Goal: Task Accomplishment & Management: Use online tool/utility

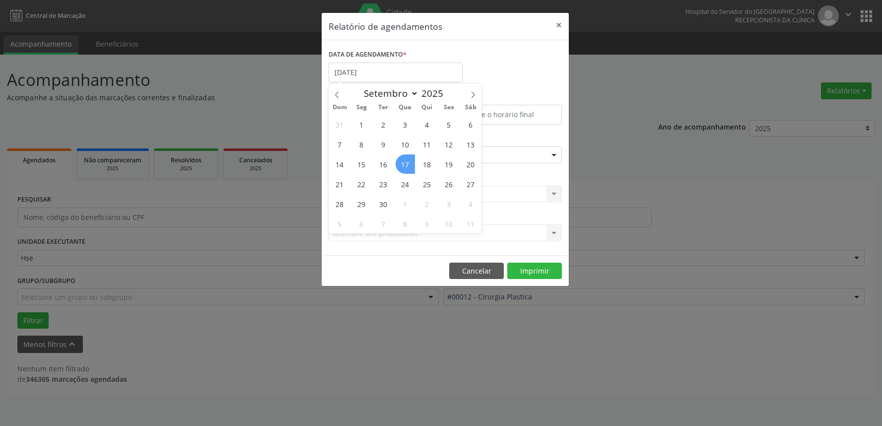
select select "8"
click at [403, 161] on span "17" at bounding box center [405, 163] width 19 height 19
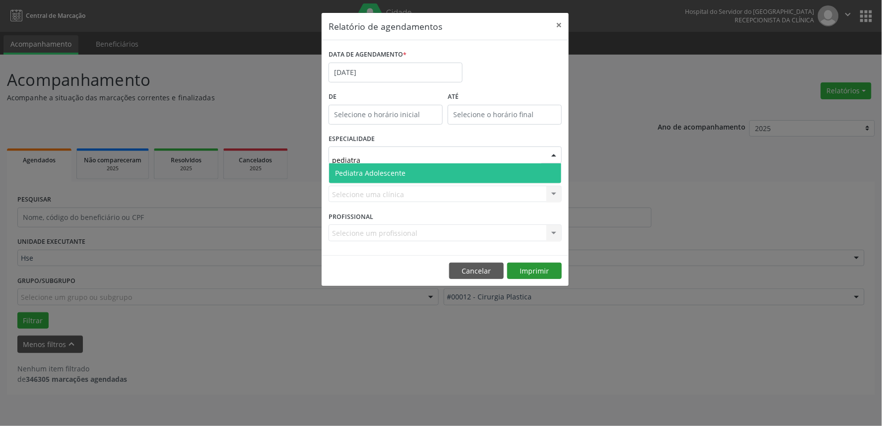
type input "pediatra"
click at [525, 270] on div "Relatório de agendamentos × DATA DE AGENDAMENTO * 17/09/2025 De ATÉ ESPECIALIDA…" at bounding box center [445, 149] width 248 height 274
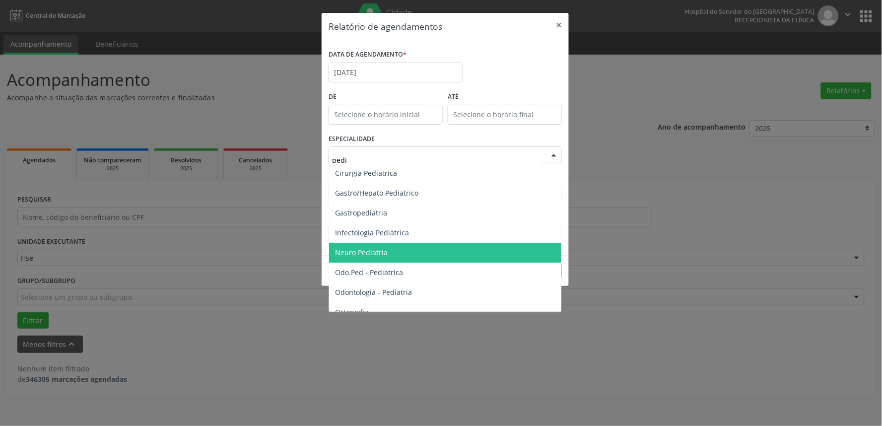
type input "pedia"
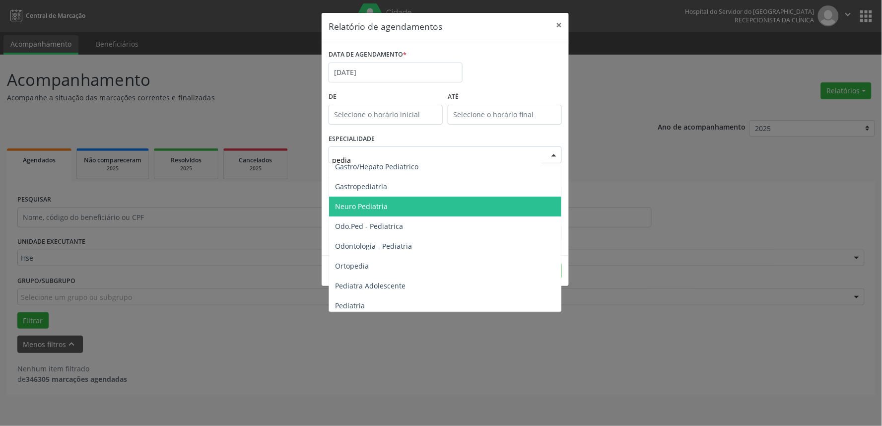
scroll to position [50, 0]
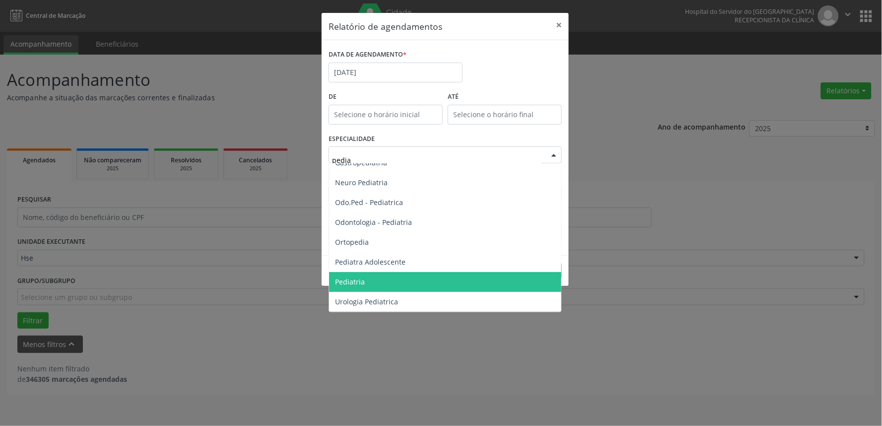
click at [365, 279] on span "Pediatria" at bounding box center [445, 282] width 232 height 20
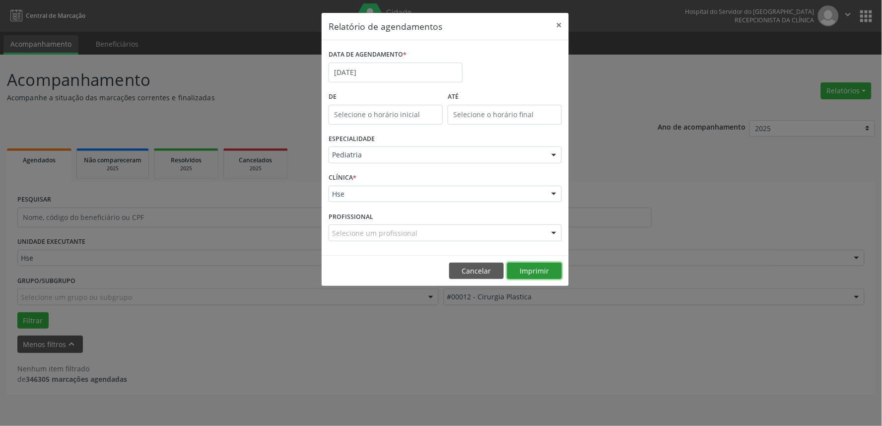
click at [535, 273] on button "Imprimir" at bounding box center [534, 271] width 55 height 17
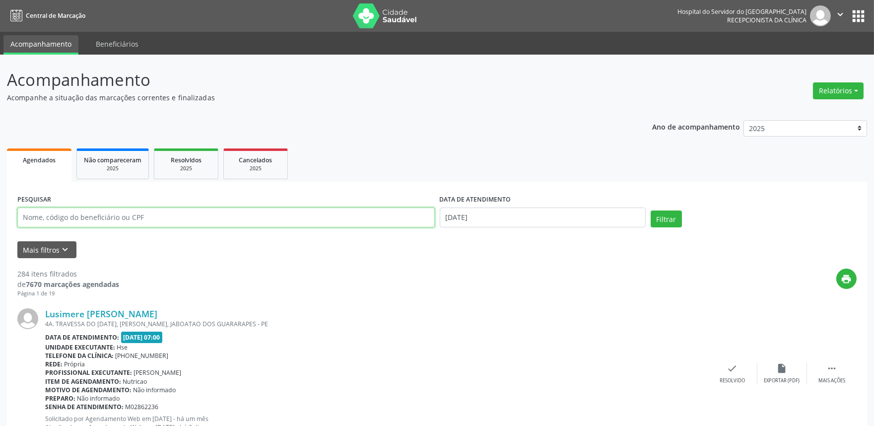
click at [57, 218] on input "text" at bounding box center [225, 217] width 417 height 20
drag, startPoint x: 371, startPoint y: 123, endPoint x: 235, endPoint y: 161, distance: 141.7
click at [35, 247] on button "Mais filtros keyboard_arrow_down" at bounding box center [46, 249] width 59 height 17
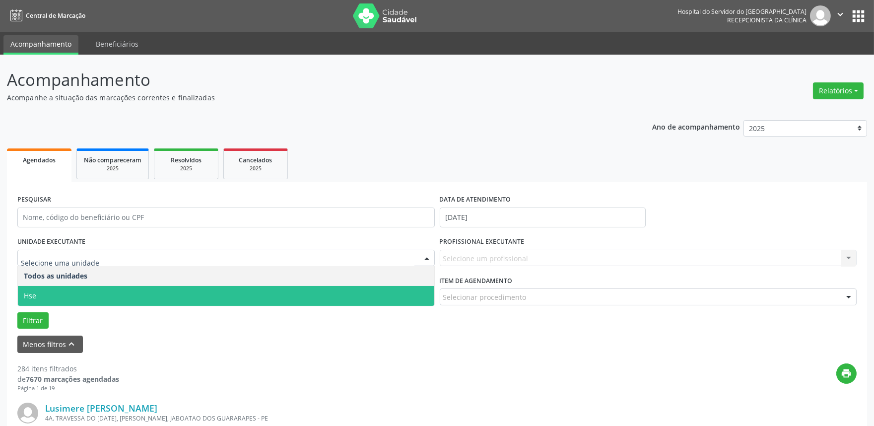
click at [45, 293] on span "Hse" at bounding box center [226, 296] width 416 height 20
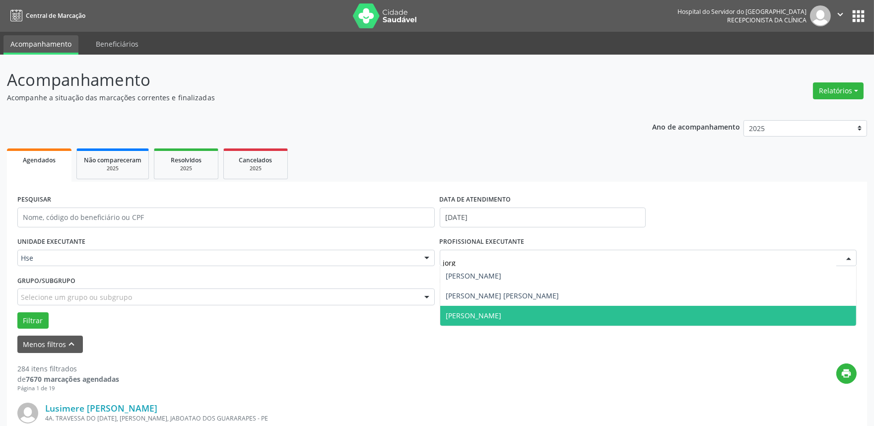
click at [498, 311] on span "[PERSON_NAME]" at bounding box center [648, 316] width 416 height 20
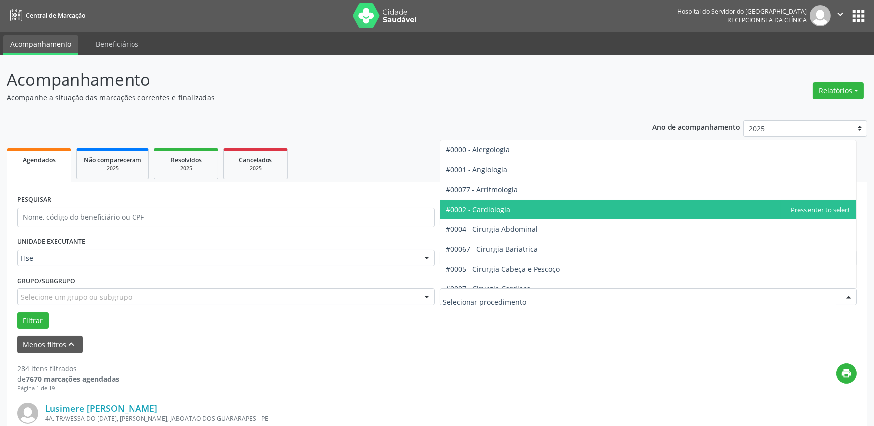
click at [495, 212] on span "#0002 - Cardiologia" at bounding box center [478, 208] width 65 height 9
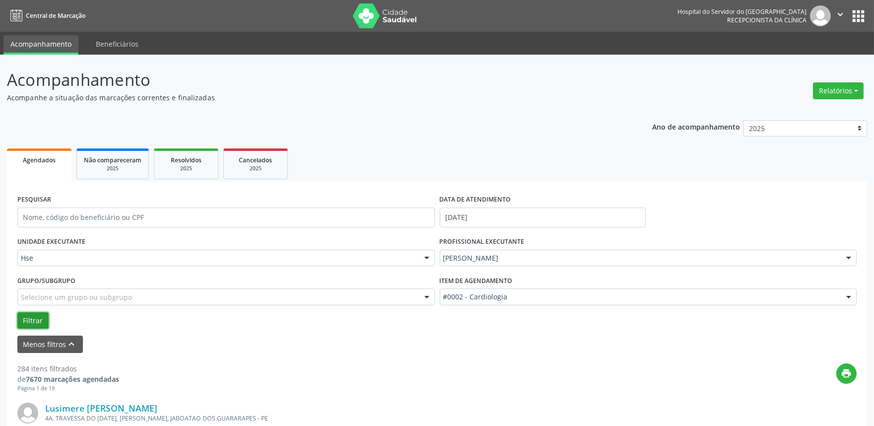
click at [21, 321] on button "Filtrar" at bounding box center [32, 320] width 31 height 17
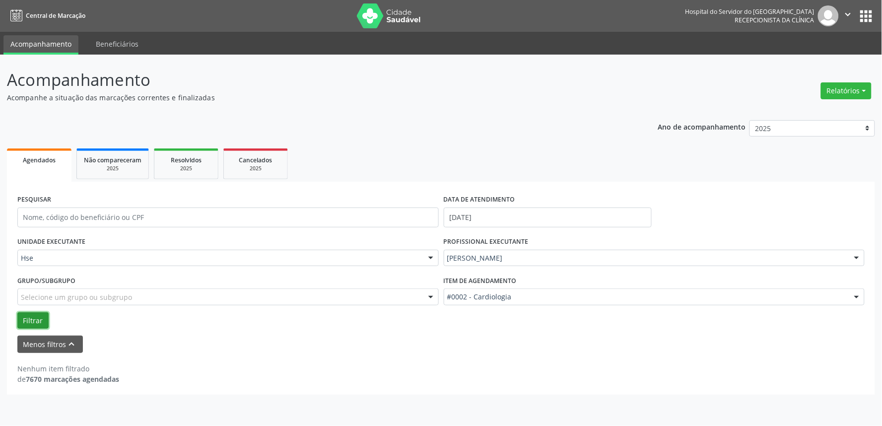
click at [20, 317] on button "Filtrar" at bounding box center [32, 320] width 31 height 17
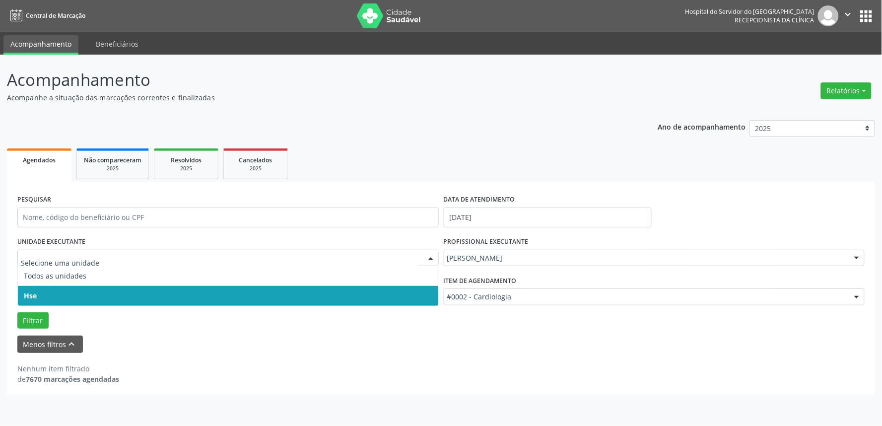
click at [53, 295] on span "Hse" at bounding box center [228, 296] width 420 height 20
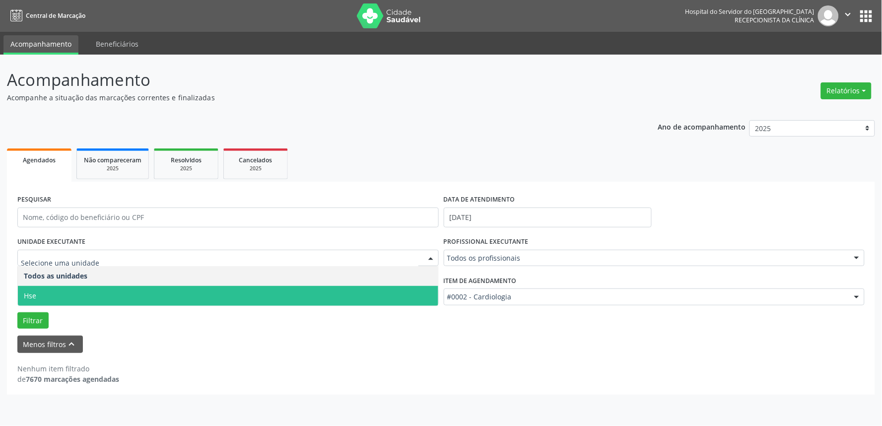
click at [48, 291] on span "Hse" at bounding box center [228, 296] width 420 height 20
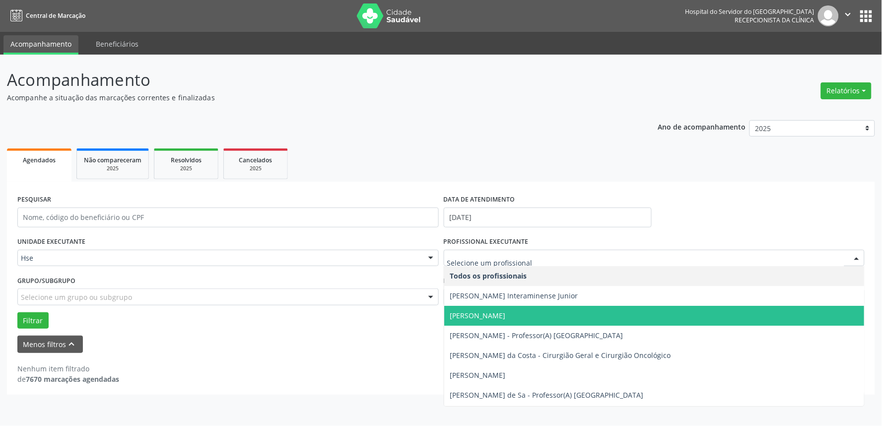
type input "c"
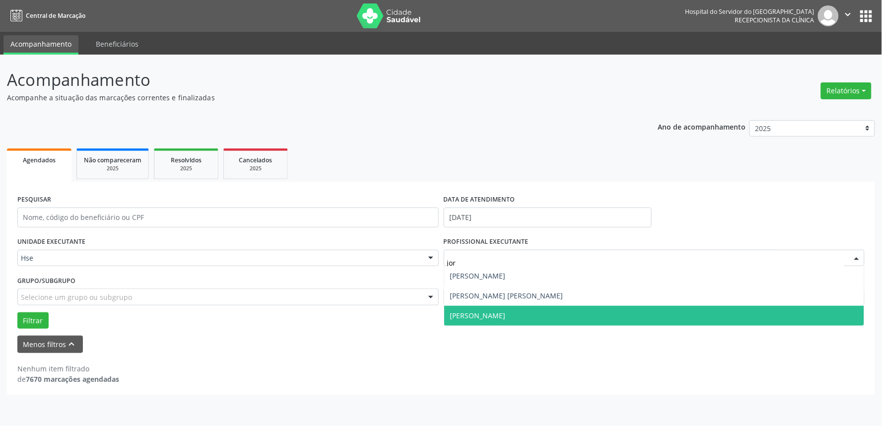
click at [483, 315] on span "[PERSON_NAME]" at bounding box center [478, 315] width 56 height 9
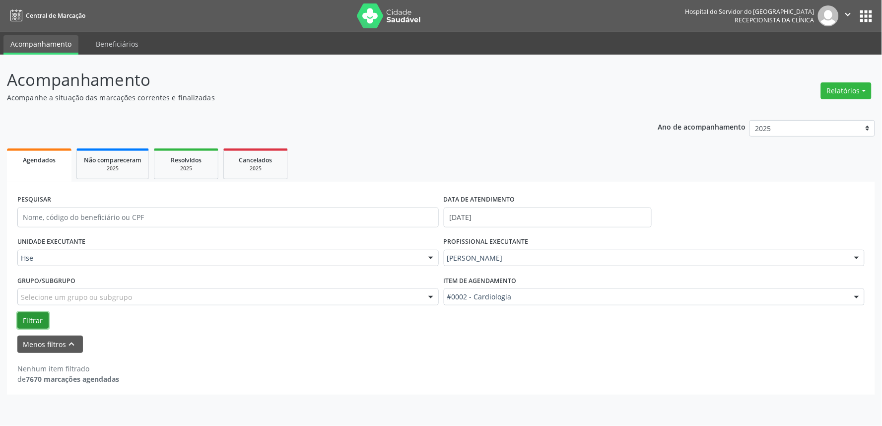
click at [30, 323] on button "Filtrar" at bounding box center [32, 320] width 31 height 17
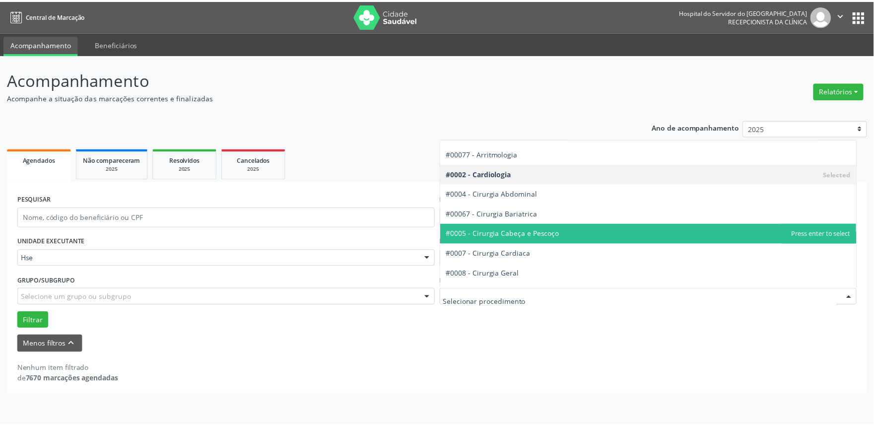
scroll to position [55, 0]
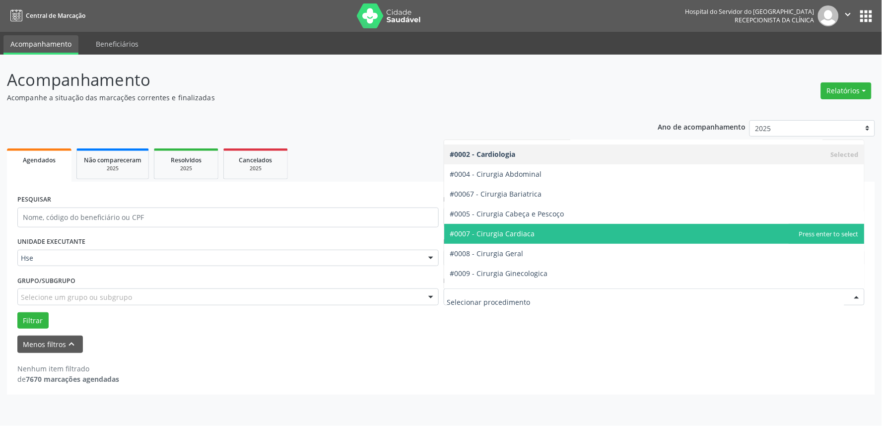
click at [541, 234] on span "#0007 - Cirurgia Cardiaca" at bounding box center [654, 234] width 420 height 20
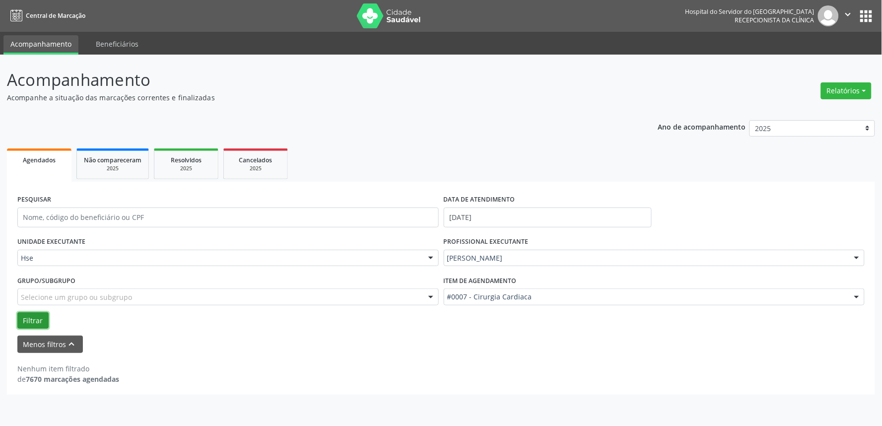
click at [21, 316] on button "Filtrar" at bounding box center [32, 320] width 31 height 17
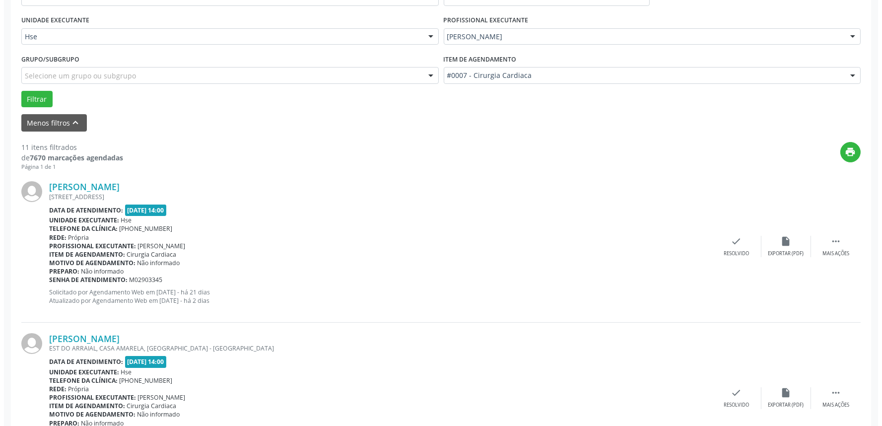
scroll to position [275, 0]
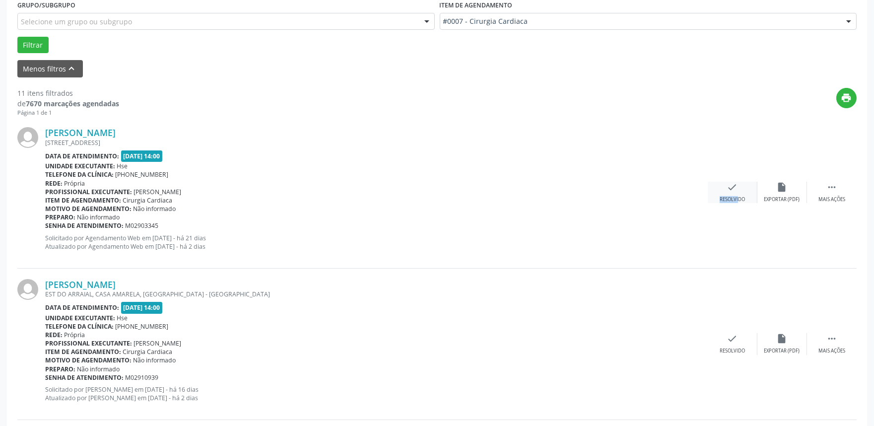
click at [731, 194] on div "check Resolvido" at bounding box center [733, 192] width 50 height 21
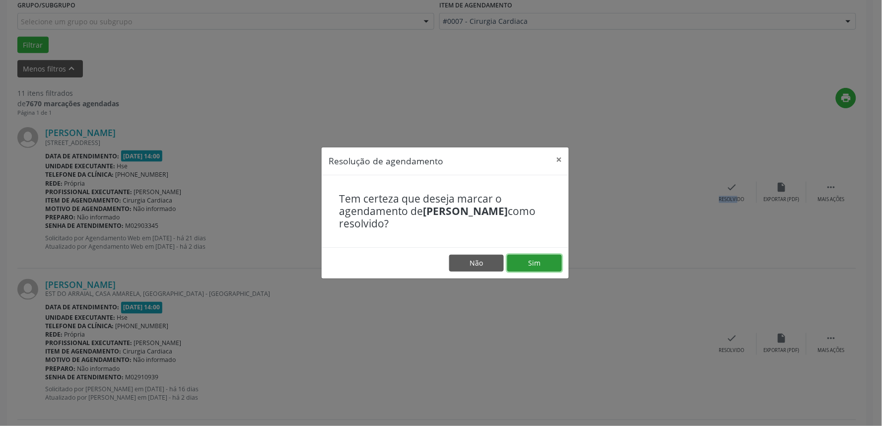
click at [525, 262] on button "Sim" at bounding box center [534, 263] width 55 height 17
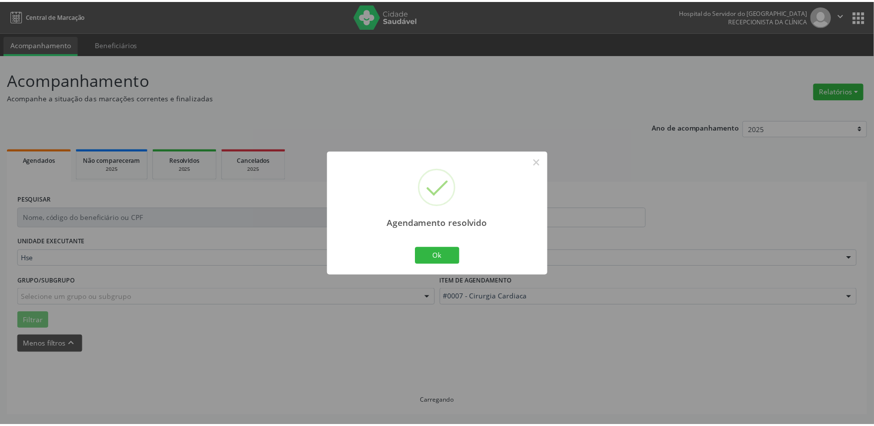
scroll to position [0, 0]
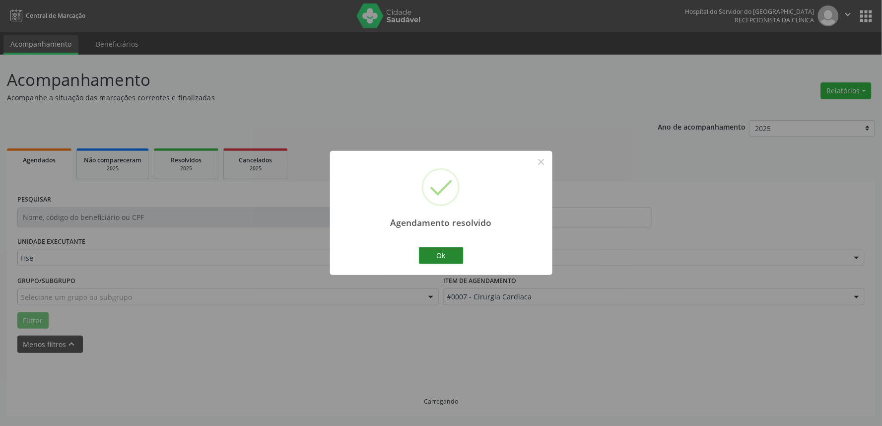
click at [431, 256] on button "Ok" at bounding box center [441, 255] width 45 height 17
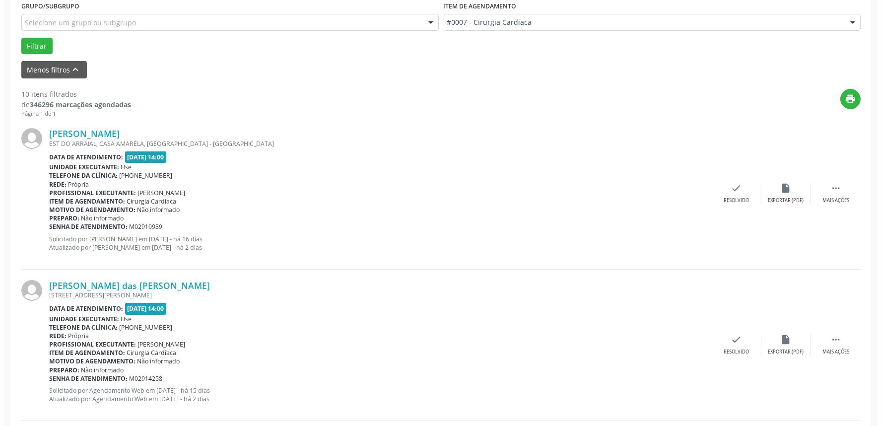
scroll to position [275, 0]
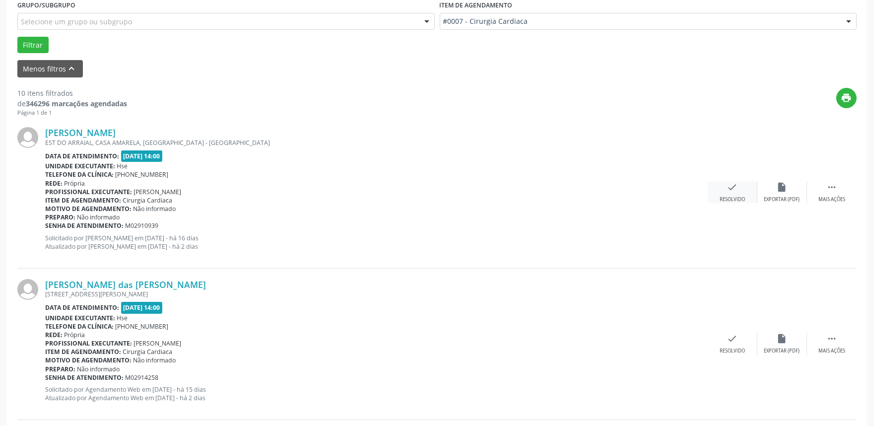
click at [730, 197] on div "Resolvido" at bounding box center [732, 199] width 25 height 7
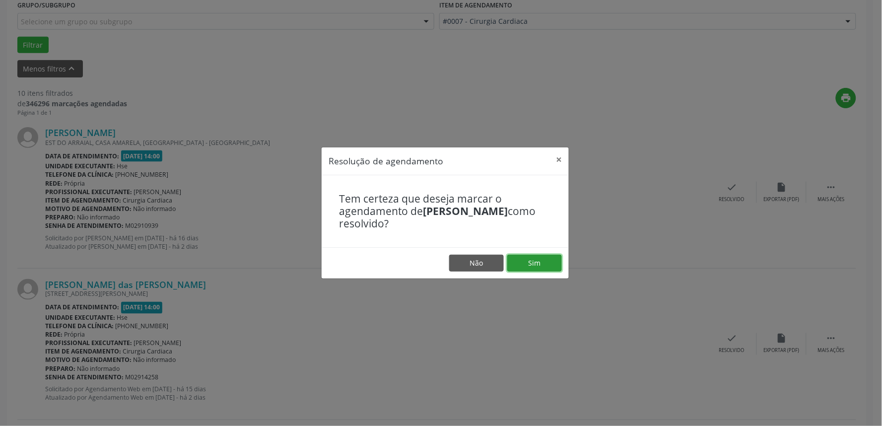
click at [534, 261] on button "Sim" at bounding box center [534, 263] width 55 height 17
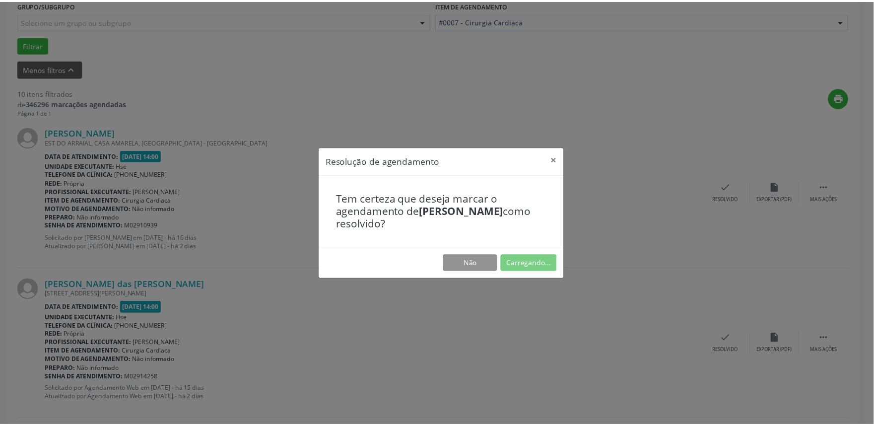
scroll to position [0, 0]
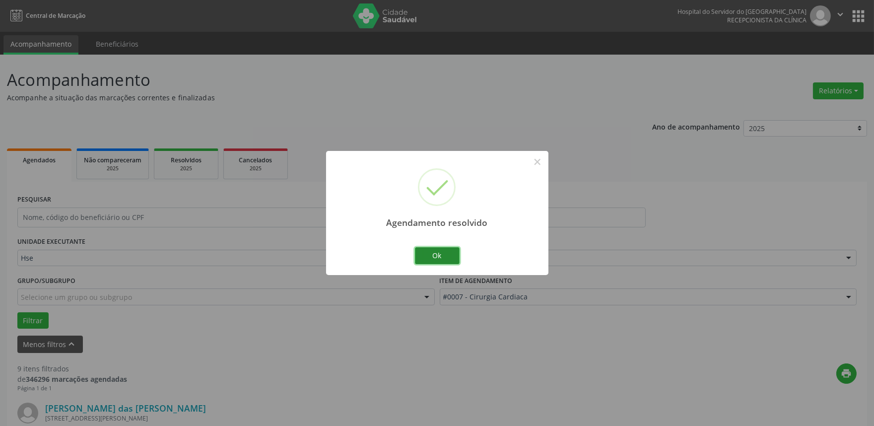
click at [436, 255] on button "Ok" at bounding box center [437, 255] width 45 height 17
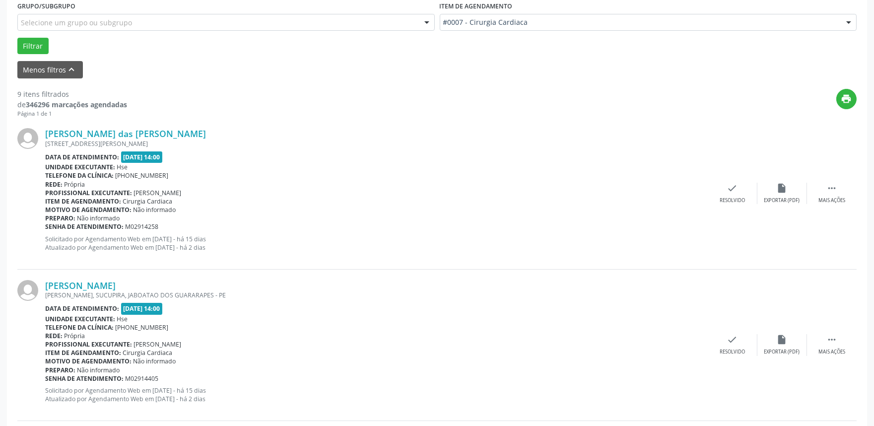
scroll to position [275, 0]
click at [835, 194] on div " Mais ações" at bounding box center [832, 192] width 50 height 21
drag, startPoint x: 656, startPoint y: 135, endPoint x: 629, endPoint y: 131, distance: 27.6
click at [655, 134] on div "[PERSON_NAME] das [PERSON_NAME] [STREET_ADDRESS][PERSON_NAME] Data de atendimen…" at bounding box center [436, 192] width 839 height 151
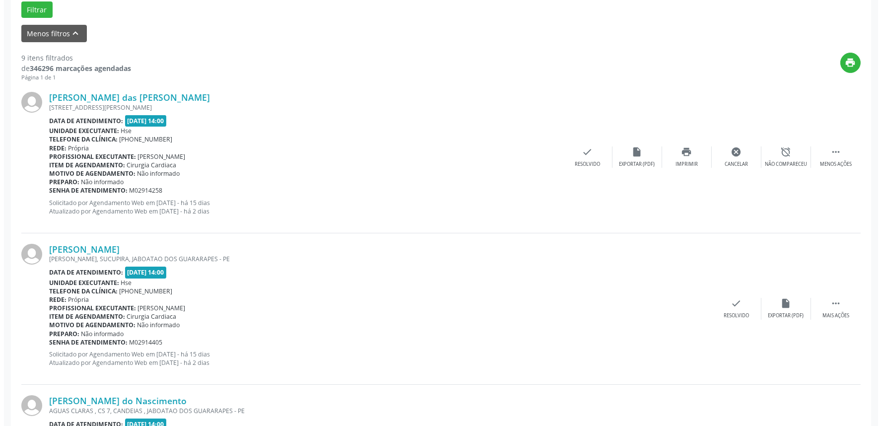
scroll to position [331, 0]
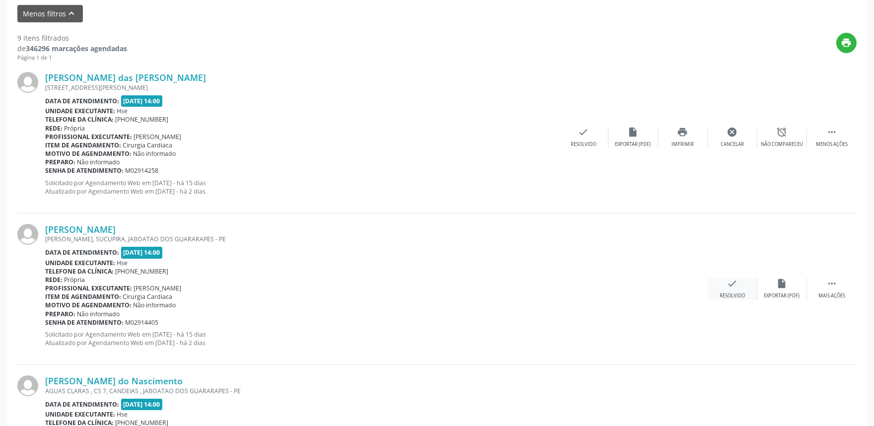
click at [735, 290] on div "check Resolvido" at bounding box center [733, 288] width 50 height 21
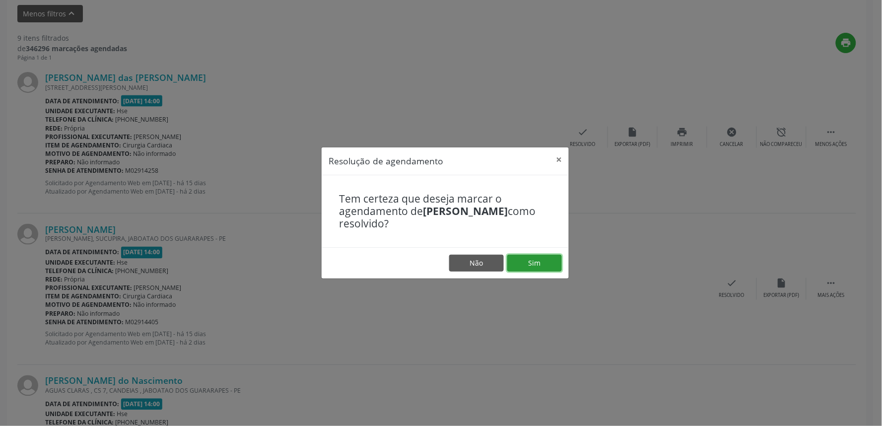
click at [537, 264] on button "Sim" at bounding box center [534, 263] width 55 height 17
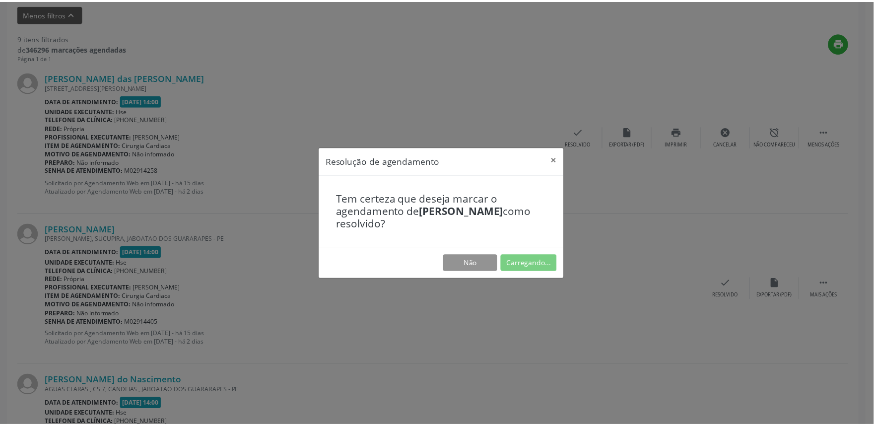
scroll to position [0, 0]
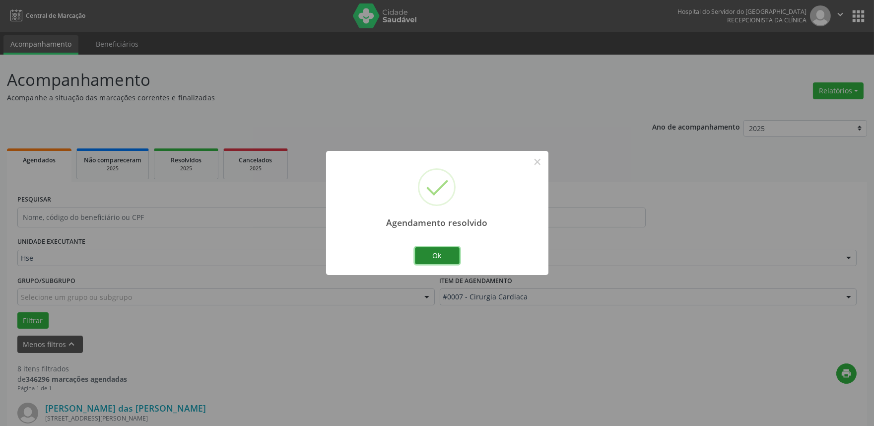
click at [438, 256] on button "Ok" at bounding box center [437, 255] width 45 height 17
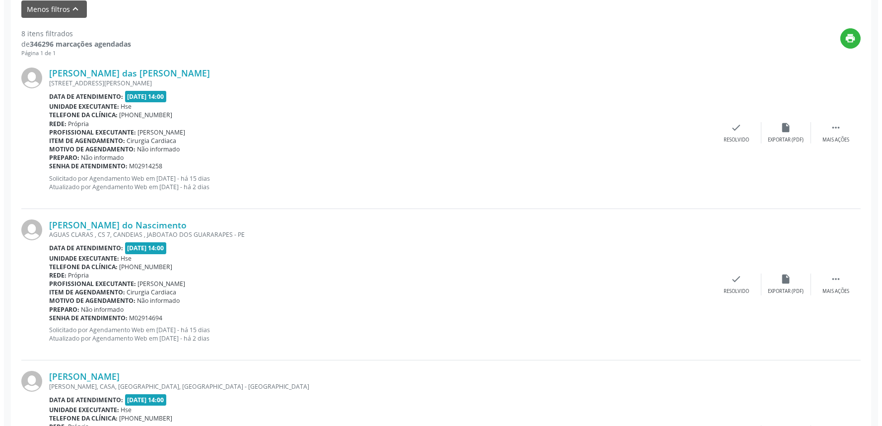
scroll to position [441, 0]
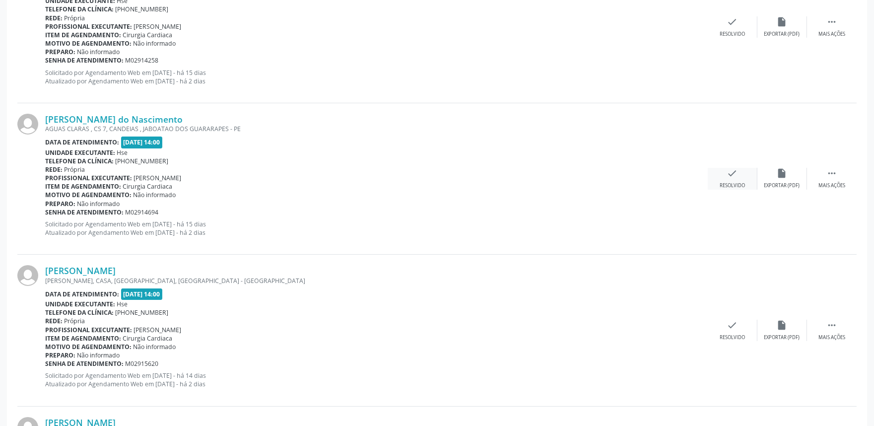
click at [733, 177] on icon "check" at bounding box center [732, 173] width 11 height 11
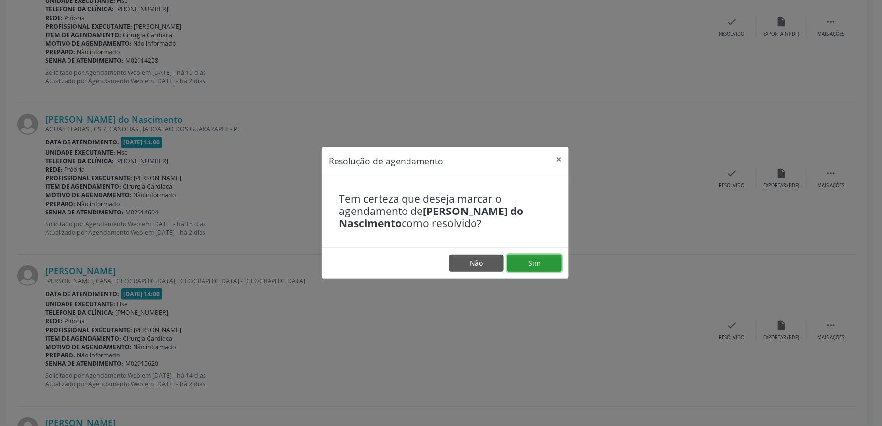
click at [544, 261] on button "Sim" at bounding box center [534, 263] width 55 height 17
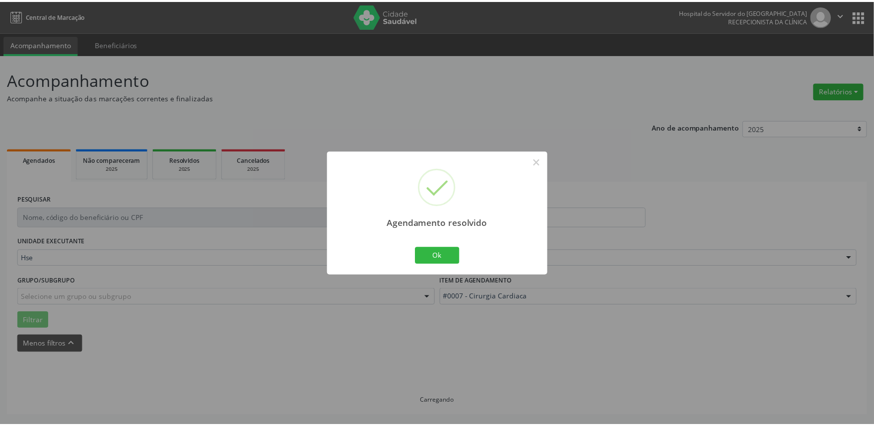
scroll to position [0, 0]
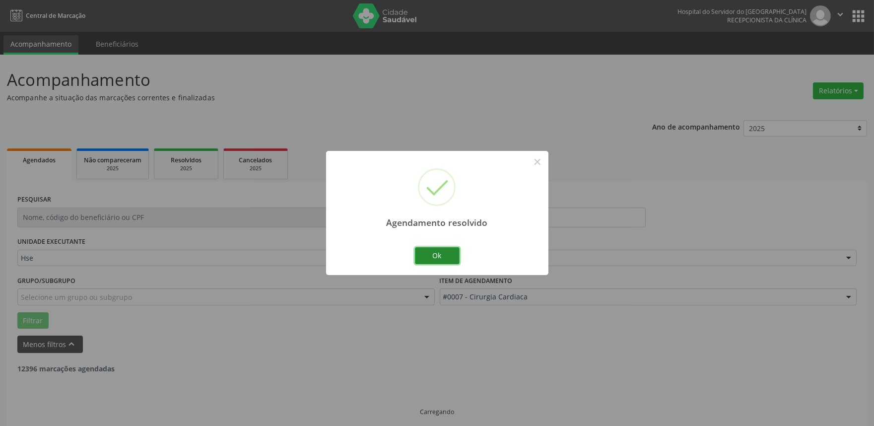
click at [424, 255] on button "Ok" at bounding box center [437, 255] width 45 height 17
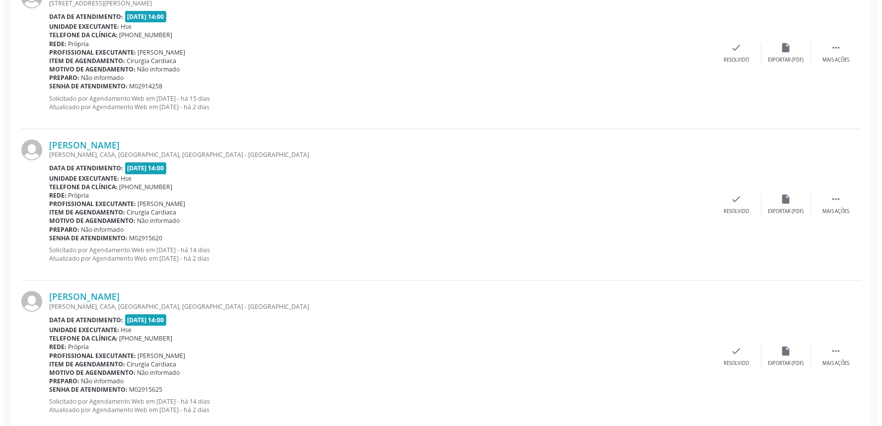
scroll to position [441, 0]
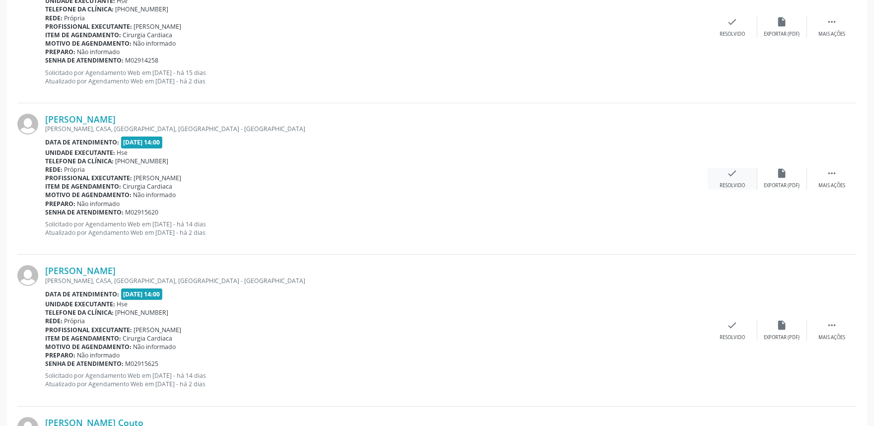
click at [730, 179] on div "check Resolvido" at bounding box center [733, 178] width 50 height 21
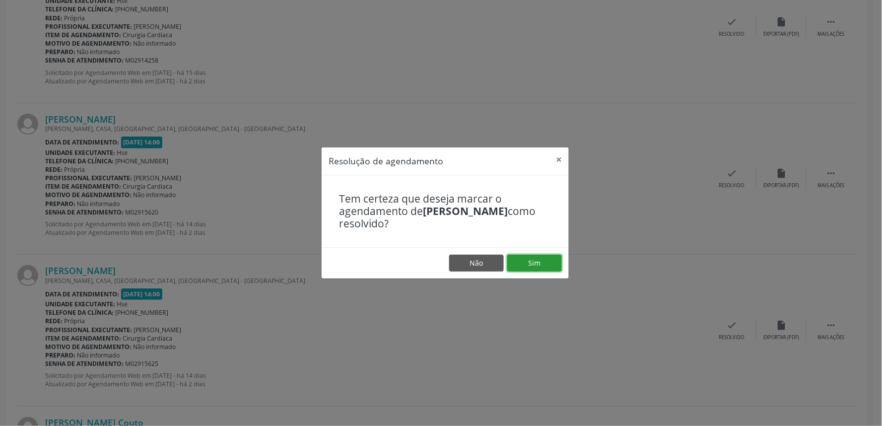
click at [535, 259] on button "Sim" at bounding box center [534, 263] width 55 height 17
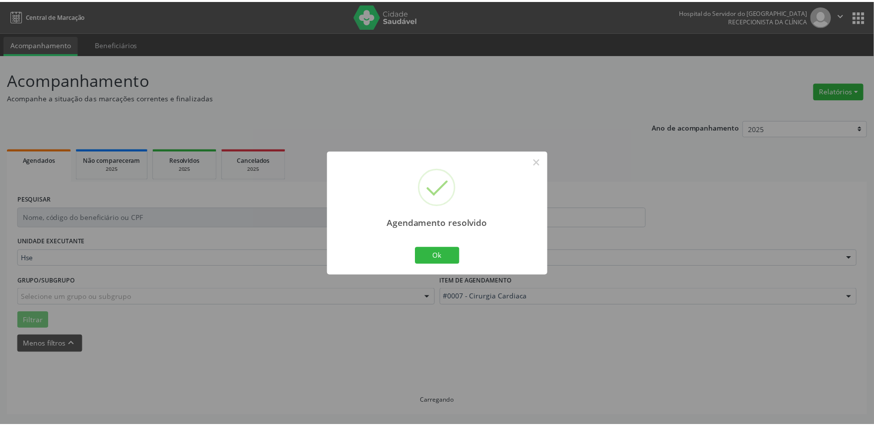
scroll to position [0, 0]
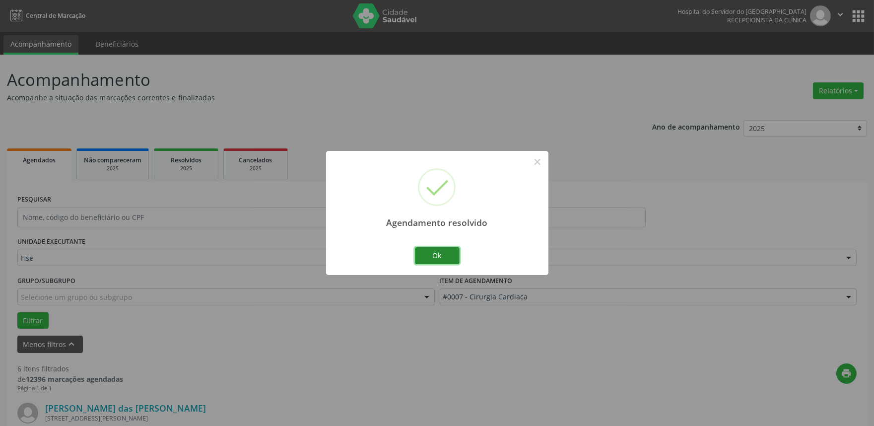
click at [442, 257] on button "Ok" at bounding box center [437, 255] width 45 height 17
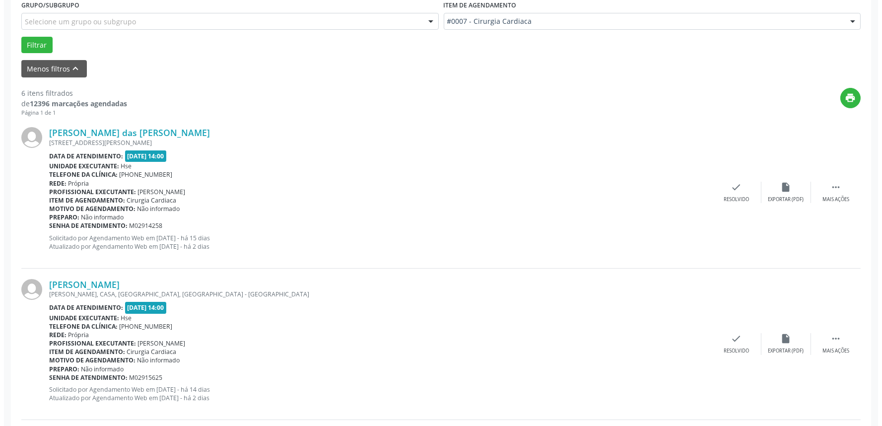
scroll to position [441, 0]
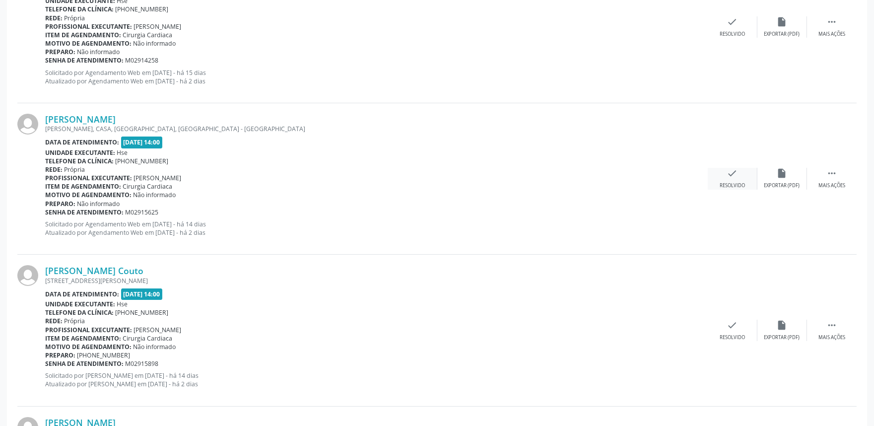
click at [728, 181] on div "check Resolvido" at bounding box center [733, 178] width 50 height 21
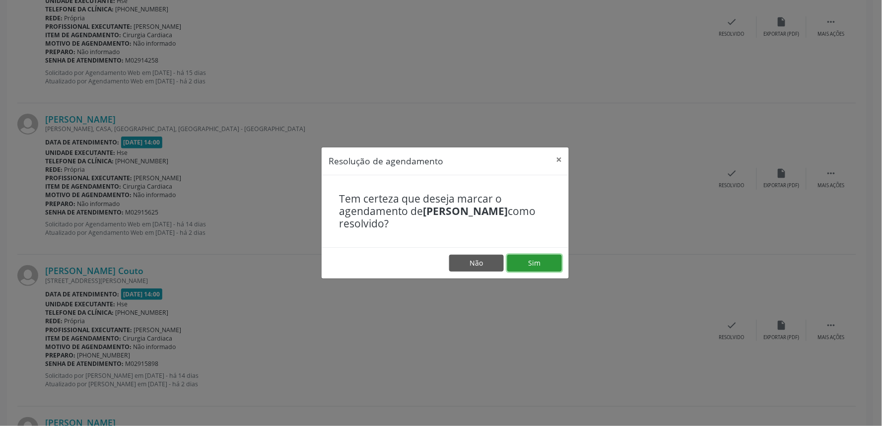
click at [523, 262] on button "Sim" at bounding box center [534, 263] width 55 height 17
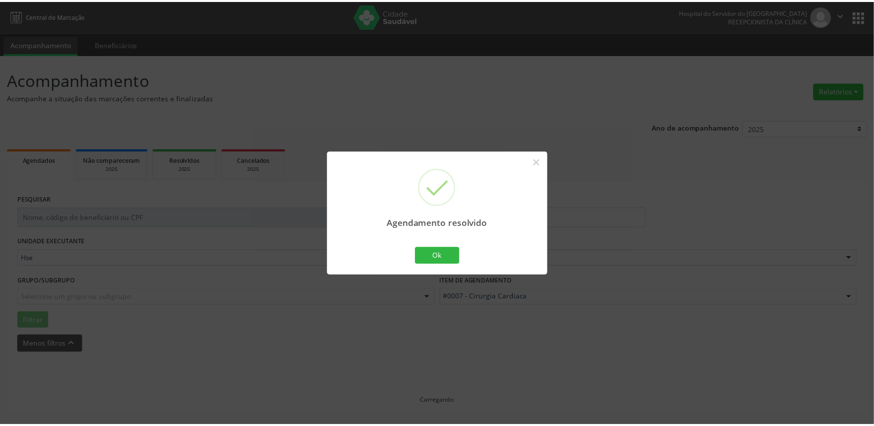
scroll to position [0, 0]
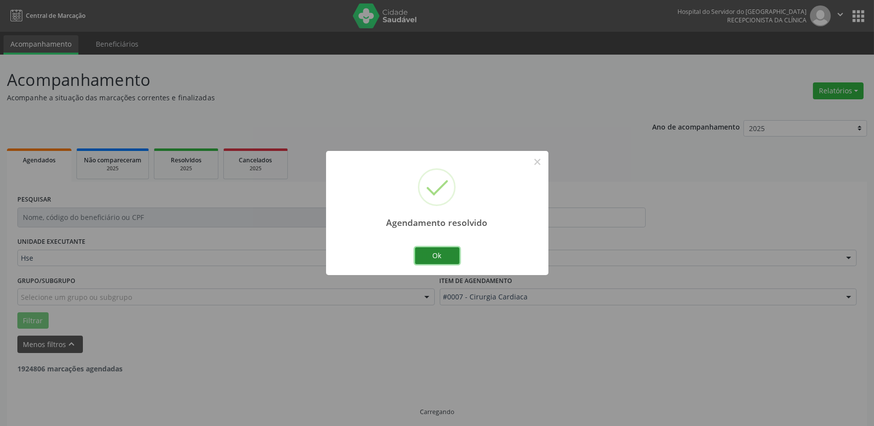
click at [447, 251] on button "Ok" at bounding box center [437, 255] width 45 height 17
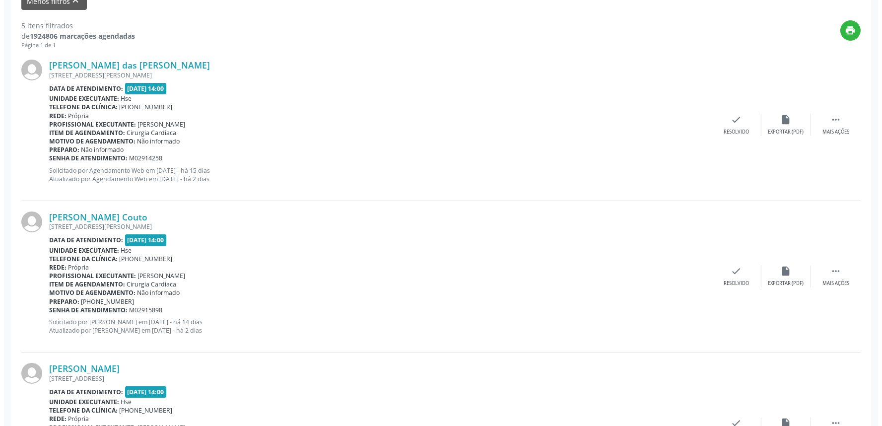
scroll to position [441, 0]
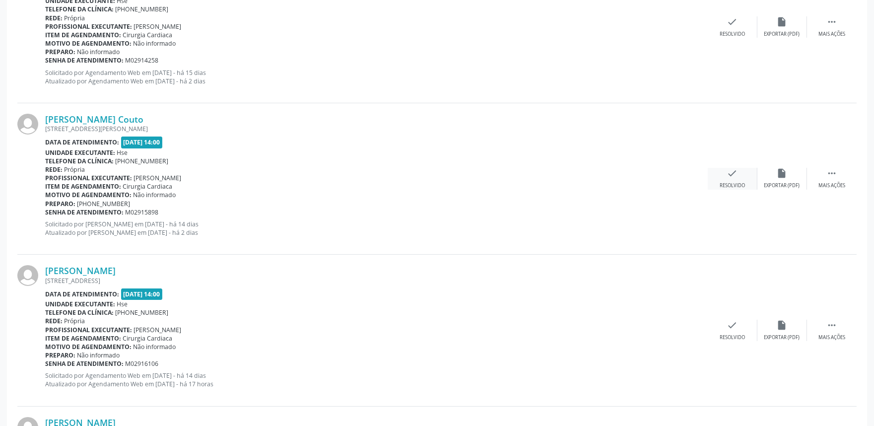
click at [727, 180] on div "check Resolvido" at bounding box center [733, 178] width 50 height 21
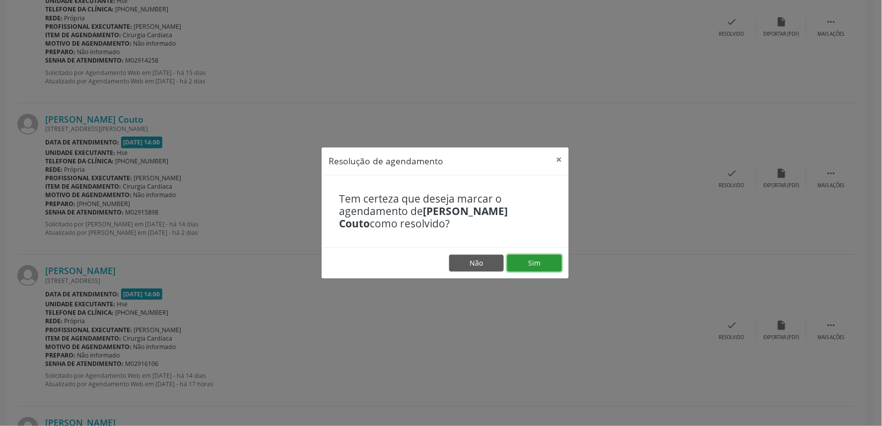
click at [548, 263] on button "Sim" at bounding box center [534, 263] width 55 height 17
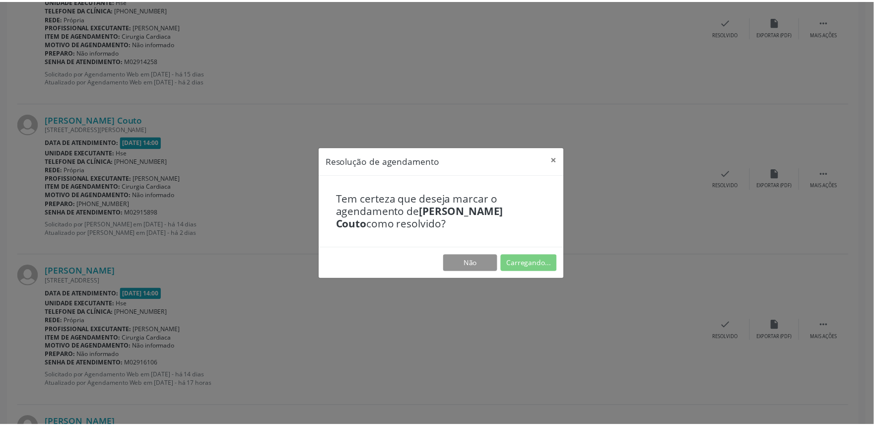
scroll to position [0, 0]
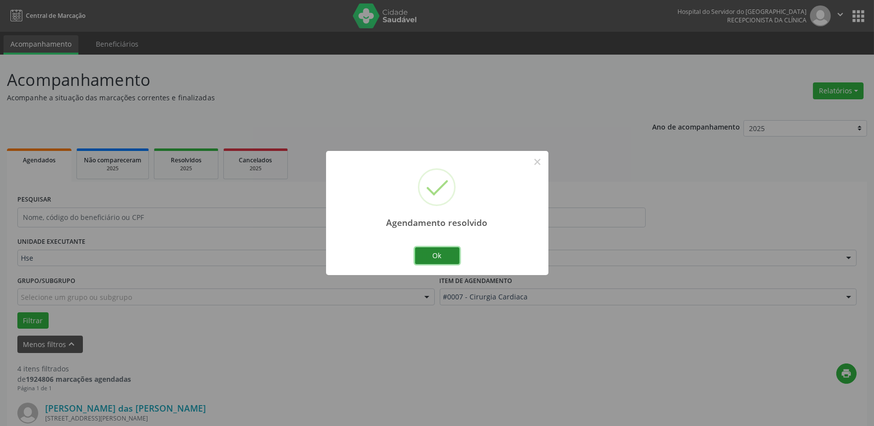
click at [429, 259] on button "Ok" at bounding box center [437, 255] width 45 height 17
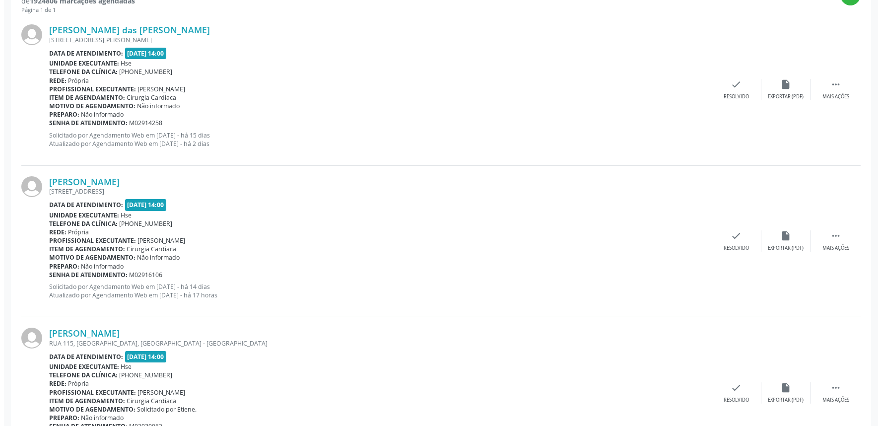
scroll to position [386, 0]
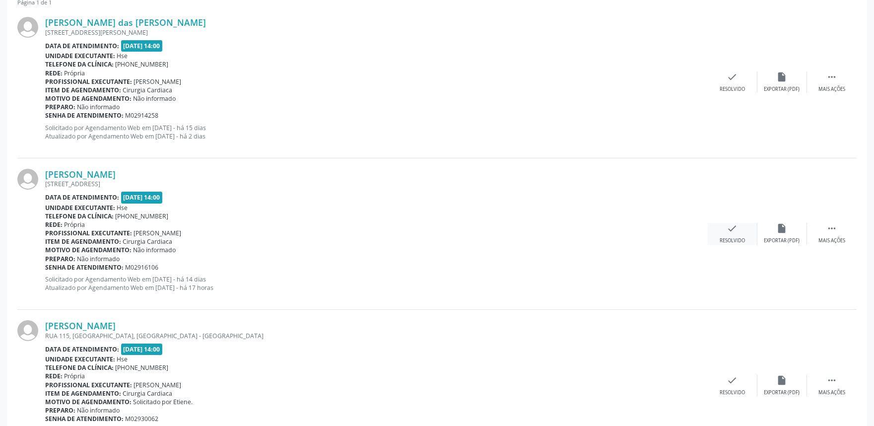
click at [734, 237] on div "Resolvido" at bounding box center [732, 240] width 25 height 7
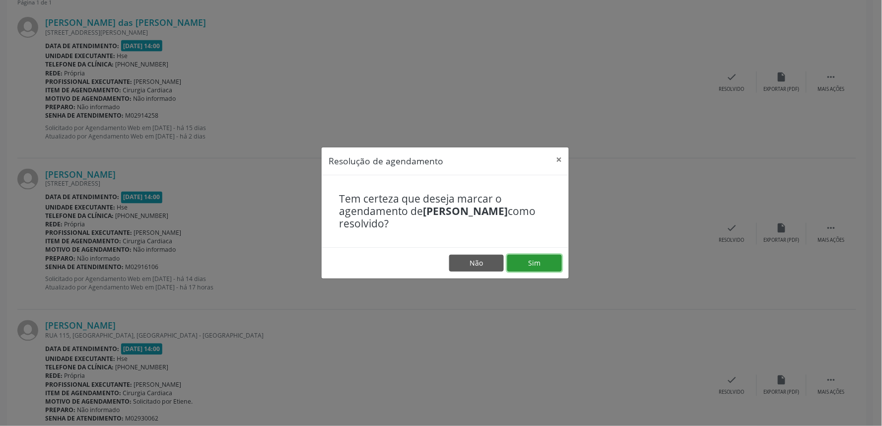
click at [543, 264] on button "Sim" at bounding box center [534, 263] width 55 height 17
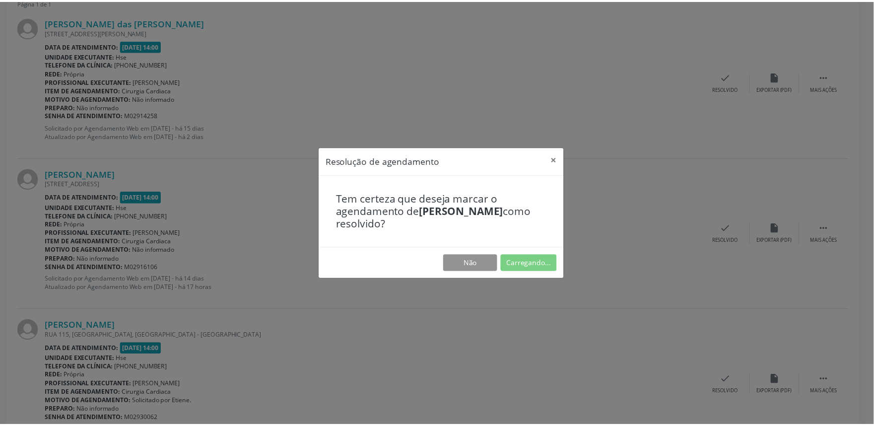
scroll to position [0, 0]
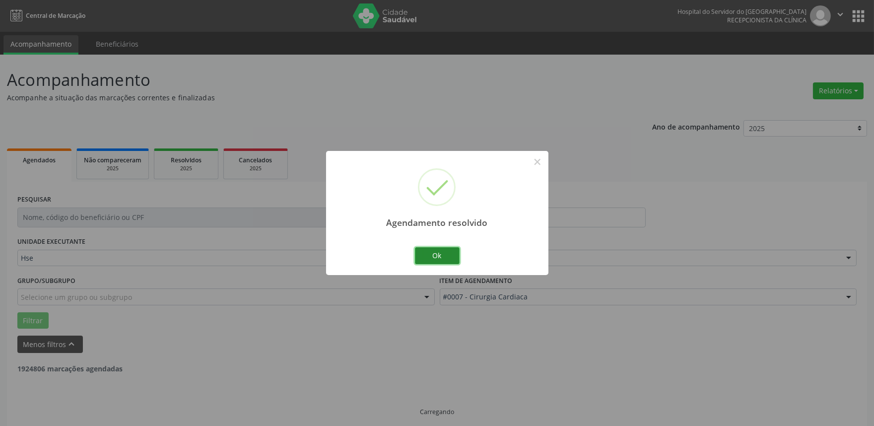
click at [446, 258] on button "Ok" at bounding box center [437, 255] width 45 height 17
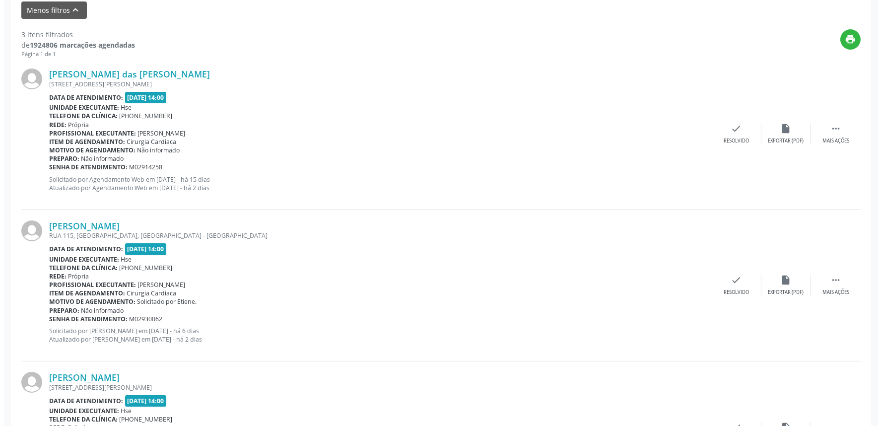
scroll to position [386, 0]
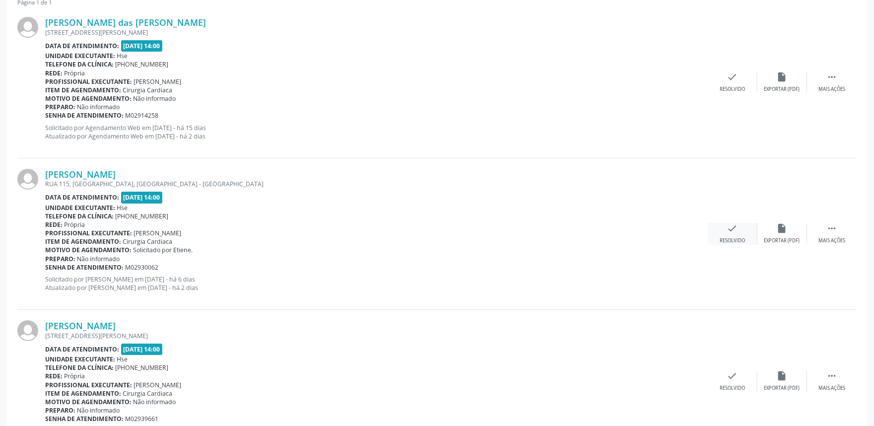
click at [727, 230] on icon "check" at bounding box center [732, 228] width 11 height 11
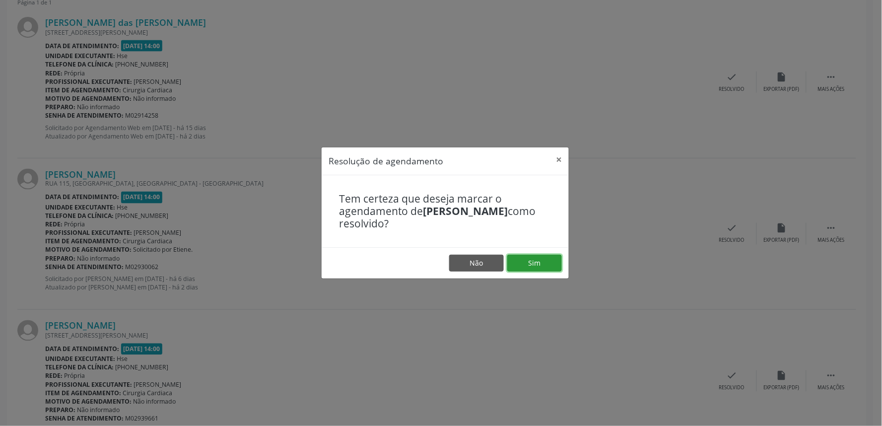
click at [528, 261] on button "Sim" at bounding box center [534, 263] width 55 height 17
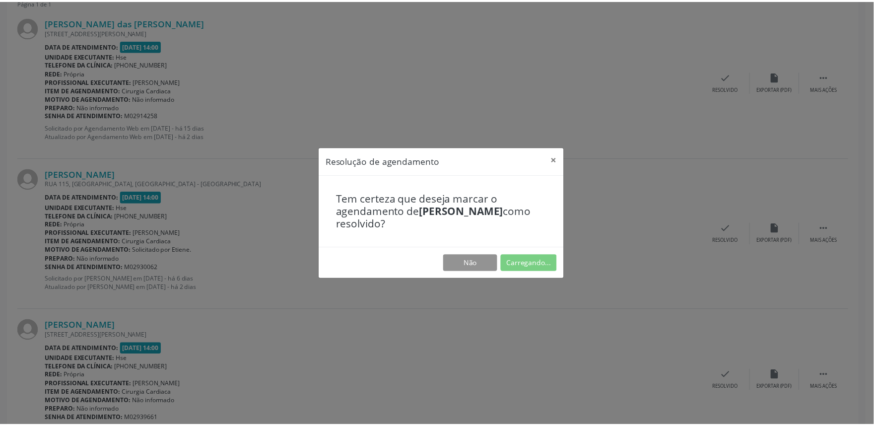
scroll to position [0, 0]
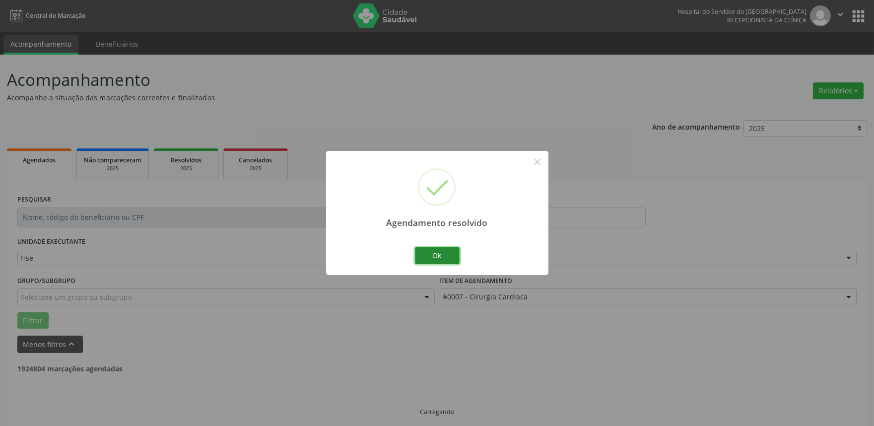
click at [439, 257] on button "Ok" at bounding box center [437, 255] width 45 height 17
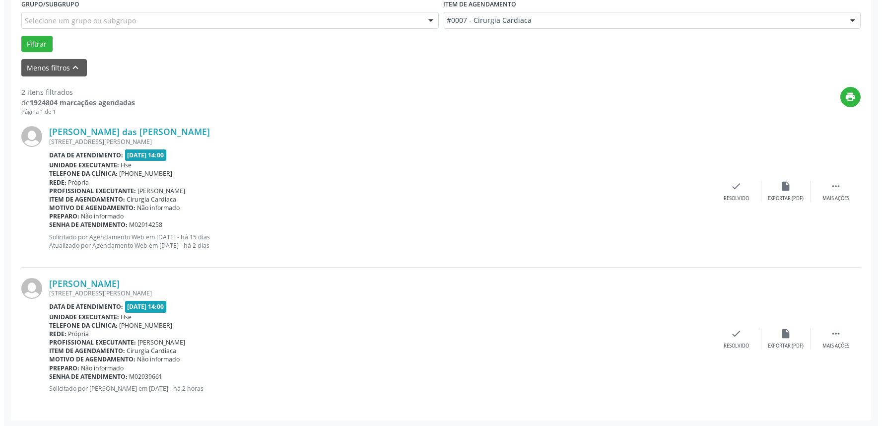
scroll to position [277, 0]
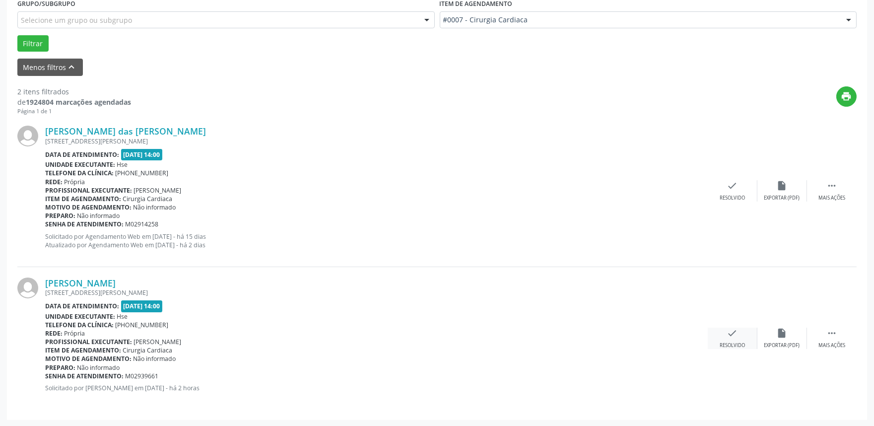
click at [736, 342] on div "Resolvido" at bounding box center [732, 345] width 25 height 7
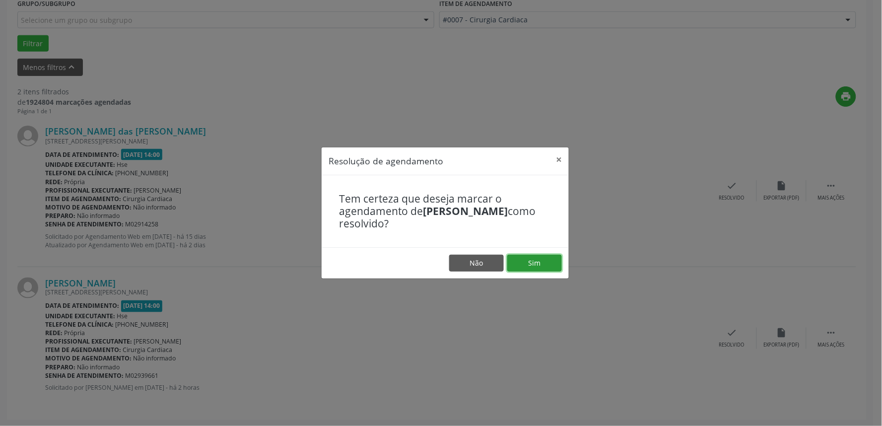
click at [539, 265] on button "Sim" at bounding box center [534, 263] width 55 height 17
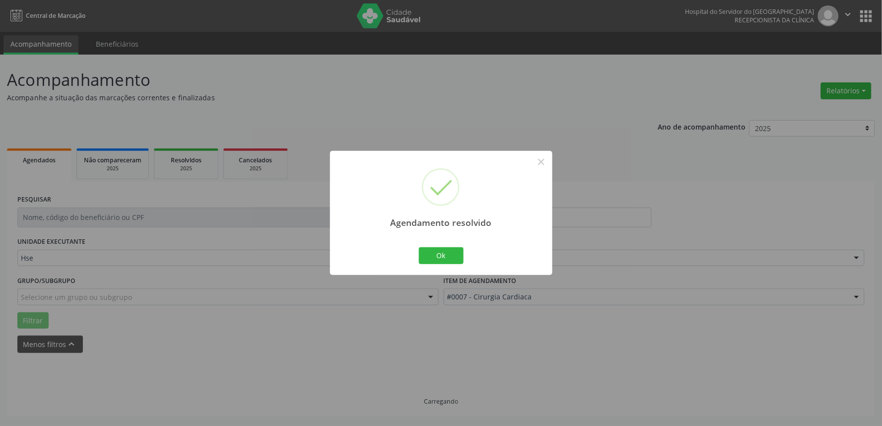
scroll to position [0, 0]
click at [448, 257] on button "Ok" at bounding box center [441, 255] width 45 height 17
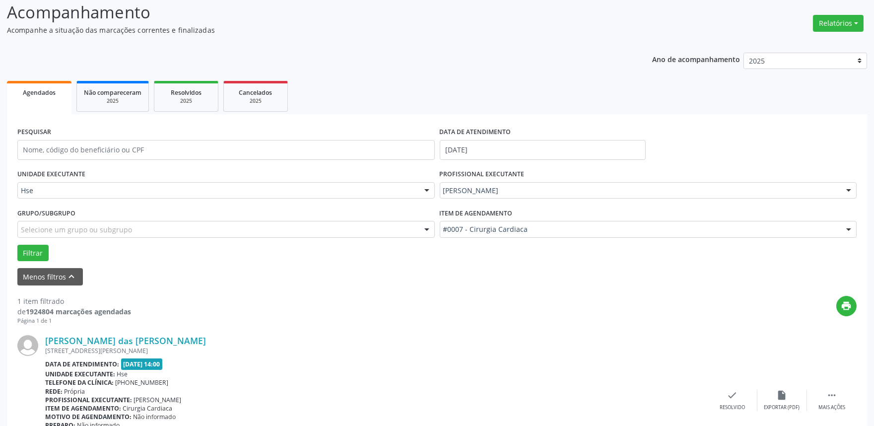
scroll to position [134, 0]
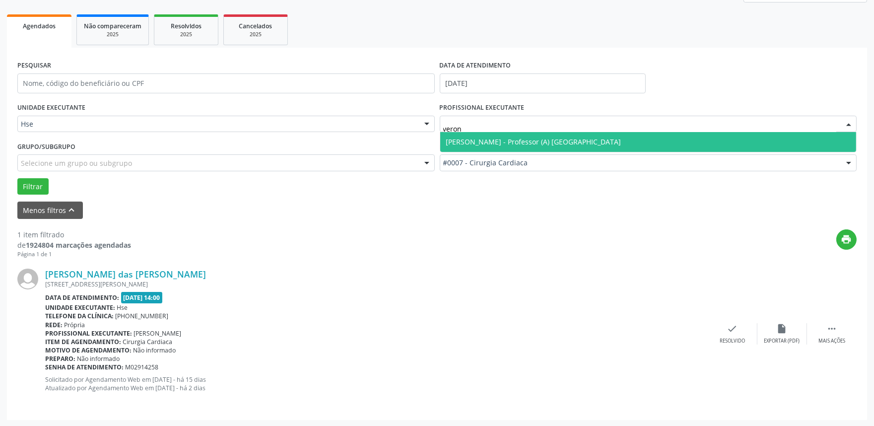
type input "veroni"
click at [523, 141] on span "[PERSON_NAME] - Professor (A) [GEOGRAPHIC_DATA]" at bounding box center [533, 141] width 175 height 9
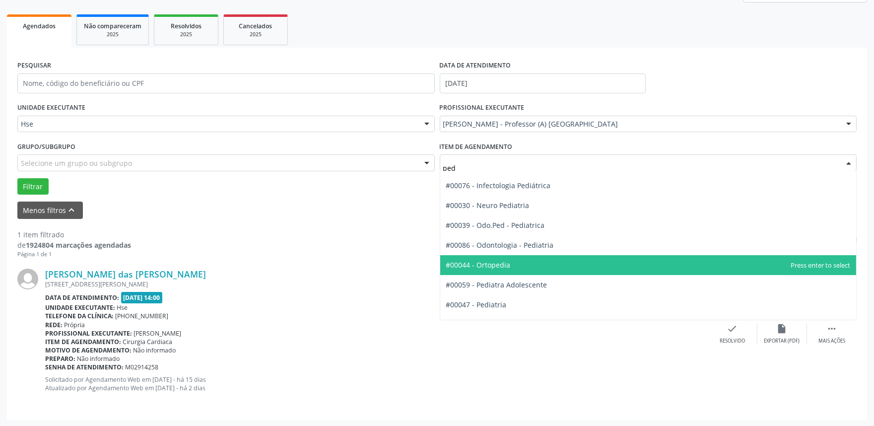
type input "pedi"
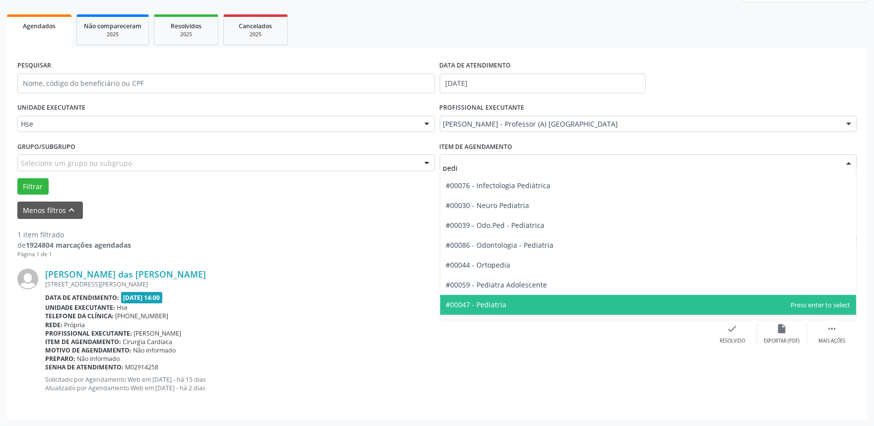
click at [503, 304] on span "#00047 - Pediatria" at bounding box center [476, 304] width 61 height 9
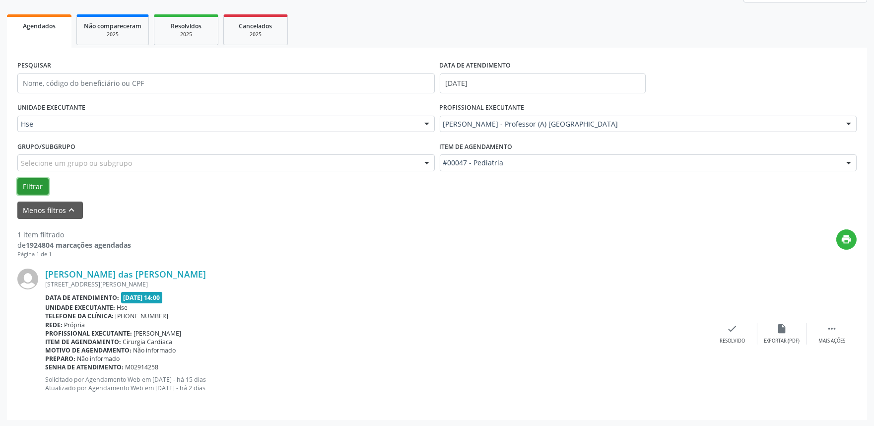
click at [25, 188] on button "Filtrar" at bounding box center [32, 186] width 31 height 17
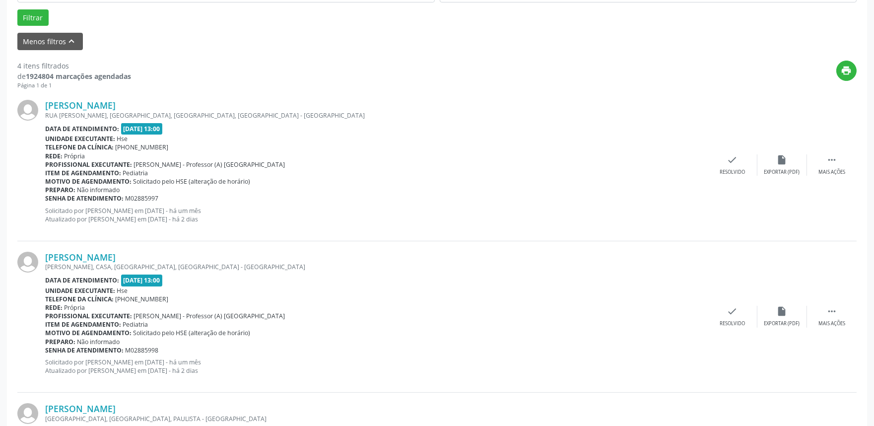
scroll to position [409, 0]
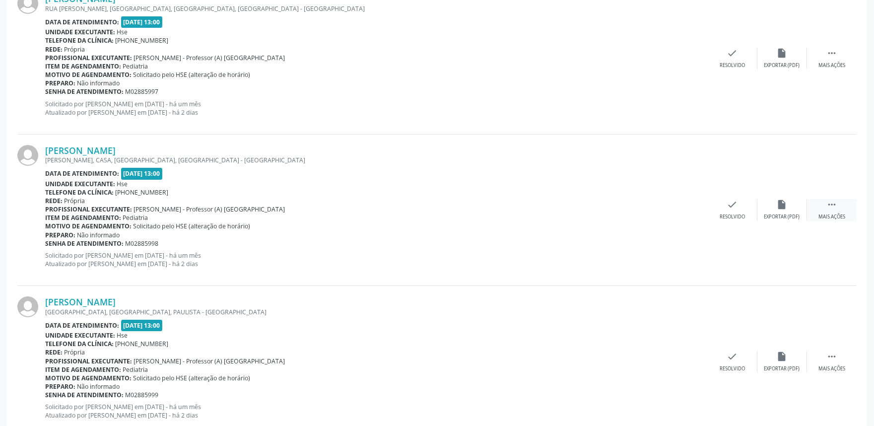
click at [830, 206] on icon "" at bounding box center [831, 204] width 11 height 11
click at [781, 209] on icon "alarm_off" at bounding box center [782, 204] width 11 height 11
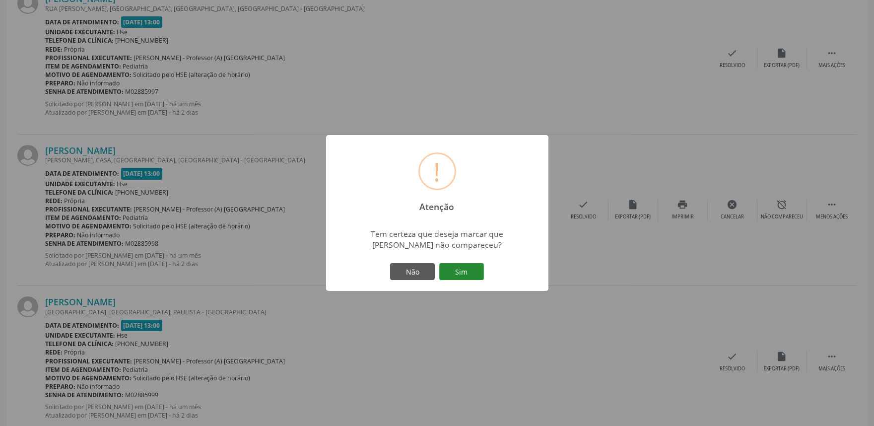
click at [466, 271] on button "Sim" at bounding box center [461, 271] width 45 height 17
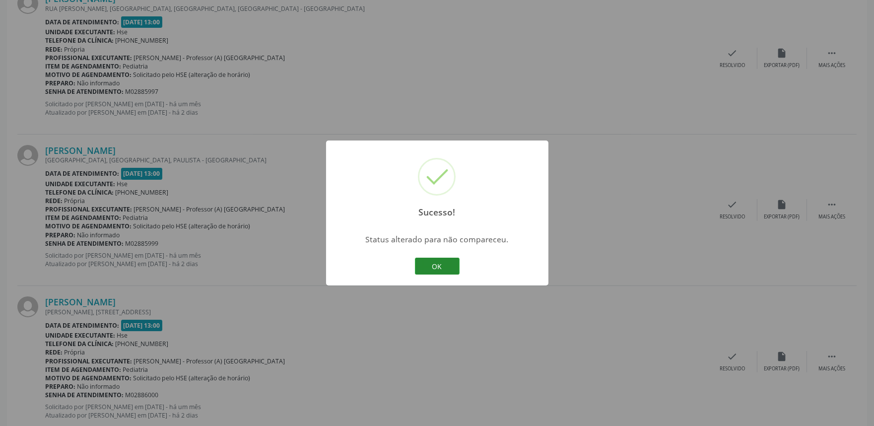
click at [427, 268] on button "OK" at bounding box center [437, 266] width 45 height 17
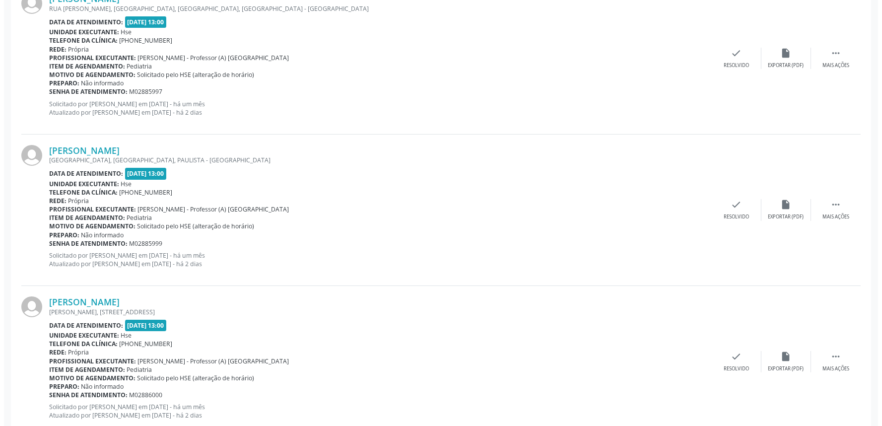
scroll to position [354, 0]
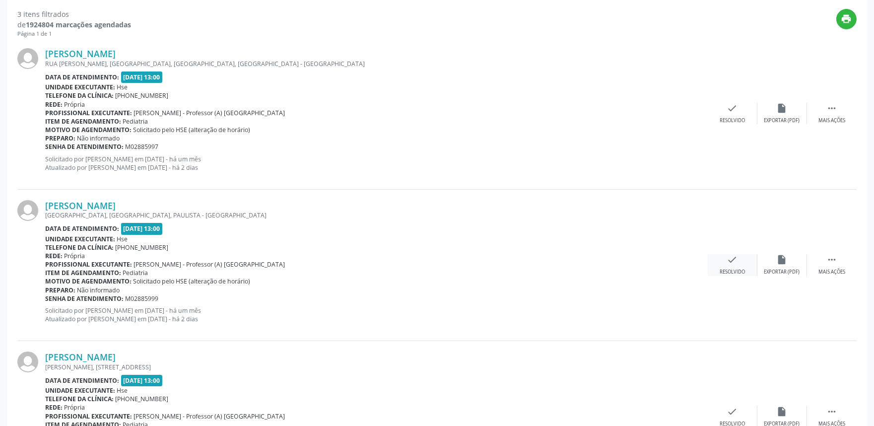
click at [735, 267] on div "check Resolvido" at bounding box center [733, 264] width 50 height 21
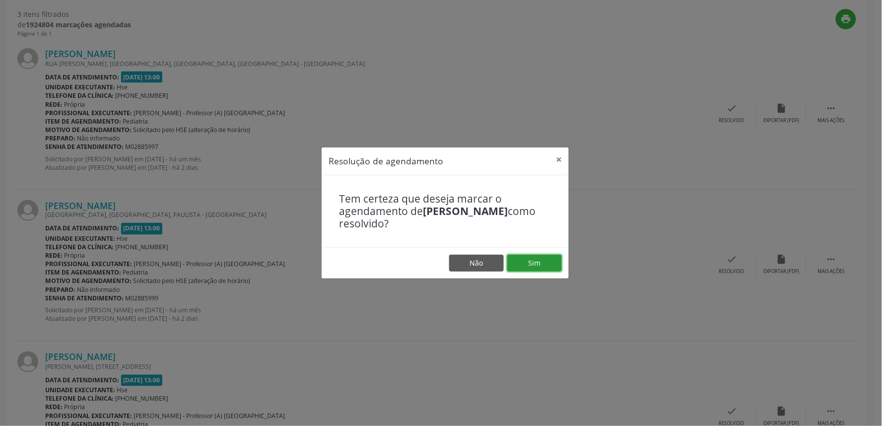
click at [537, 261] on button "Sim" at bounding box center [534, 263] width 55 height 17
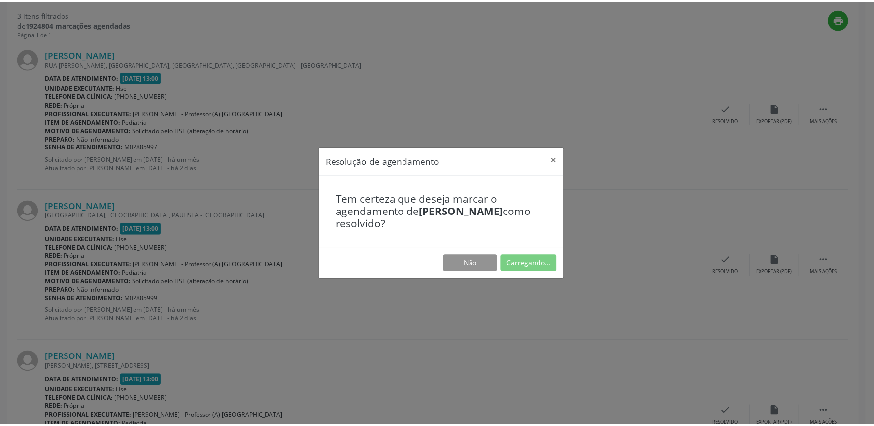
scroll to position [0, 0]
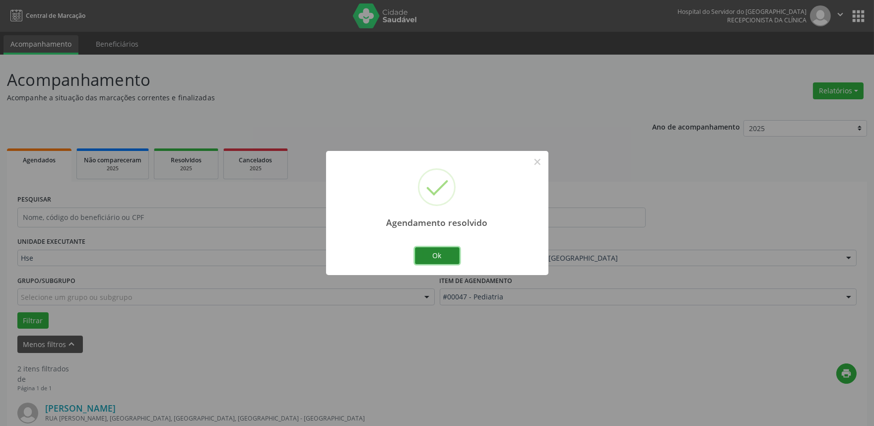
click at [444, 257] on button "Ok" at bounding box center [437, 255] width 45 height 17
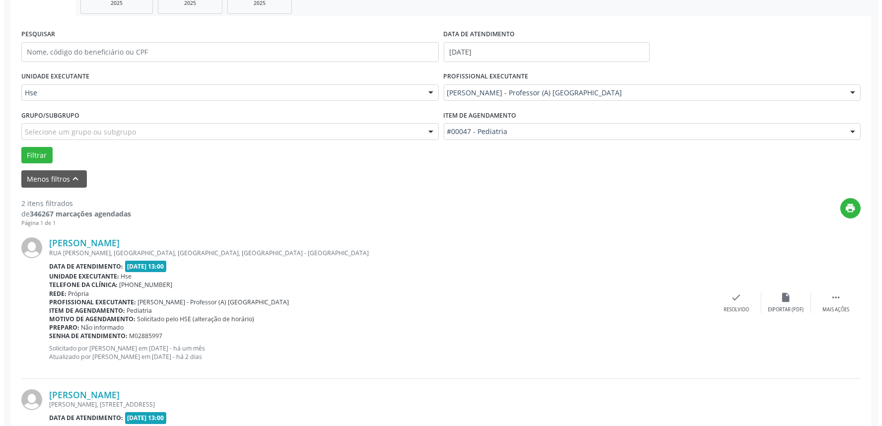
scroll to position [285, 0]
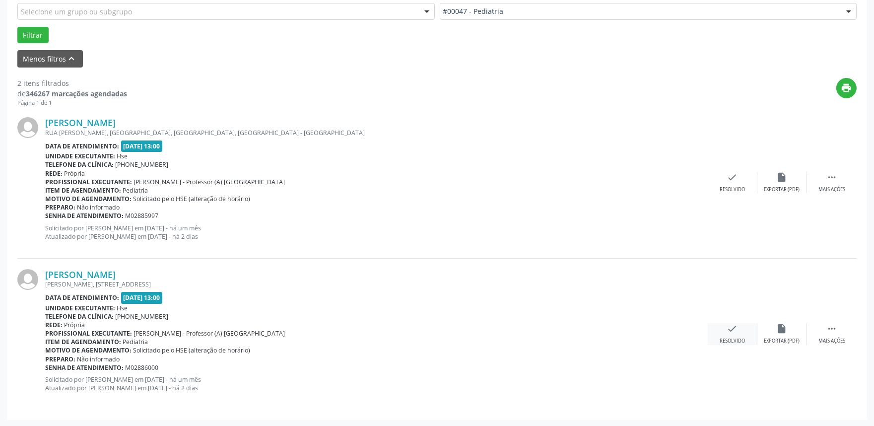
click at [727, 335] on div "check Resolvido" at bounding box center [733, 333] width 50 height 21
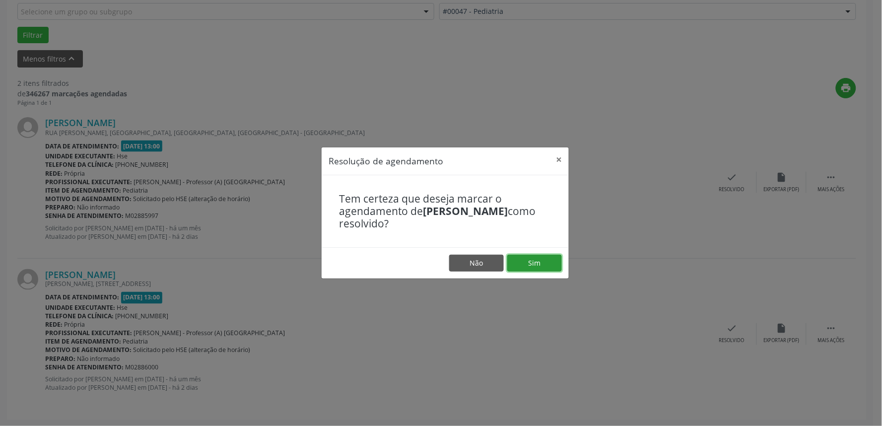
click at [537, 268] on button "Sim" at bounding box center [534, 263] width 55 height 17
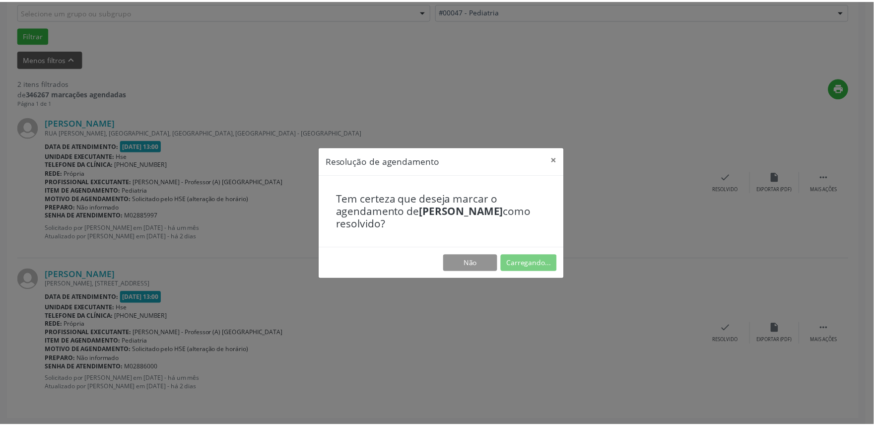
scroll to position [0, 0]
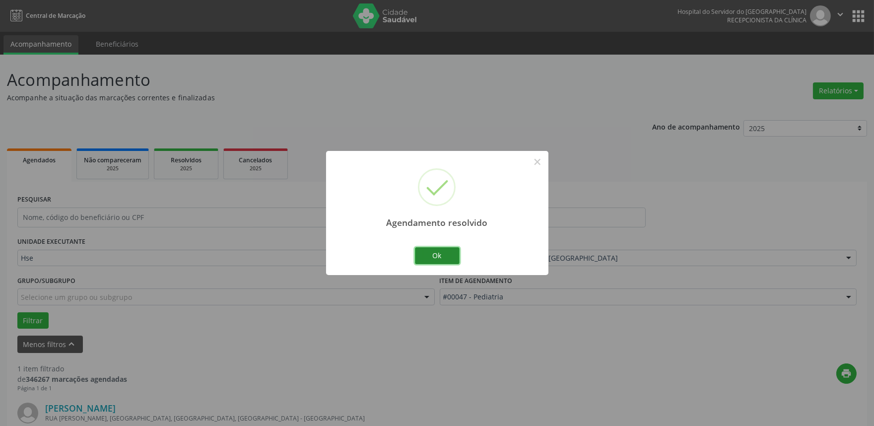
click at [435, 258] on button "Ok" at bounding box center [437, 255] width 45 height 17
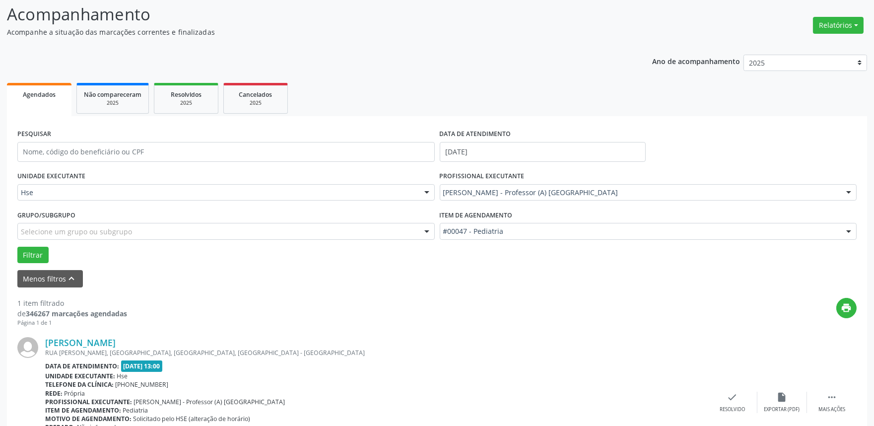
scroll to position [134, 0]
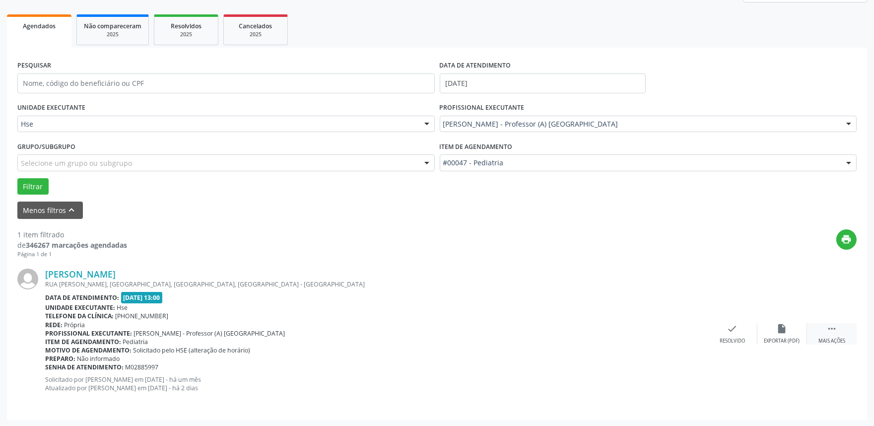
click at [831, 331] on icon "" at bounding box center [831, 328] width 11 height 11
click at [791, 335] on div "alarm_off Não compareceu" at bounding box center [782, 333] width 50 height 21
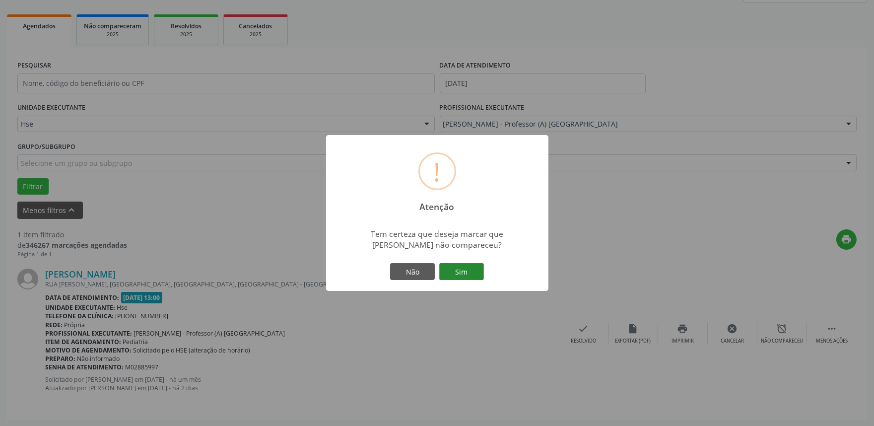
click at [468, 270] on button "Sim" at bounding box center [461, 271] width 45 height 17
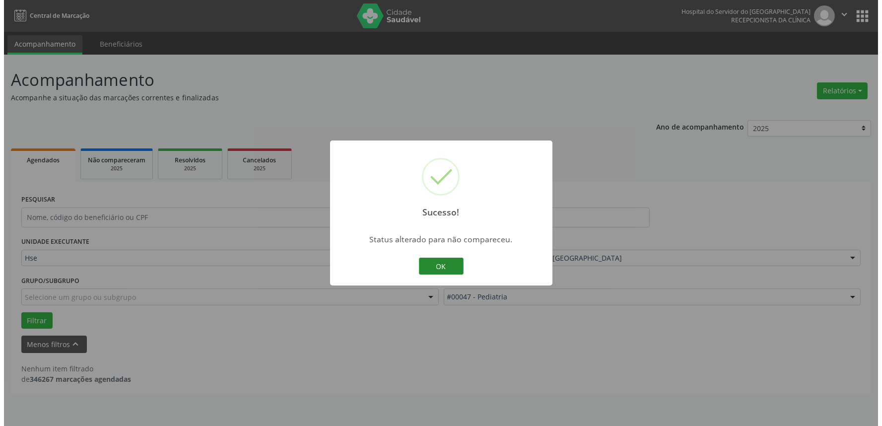
scroll to position [0, 0]
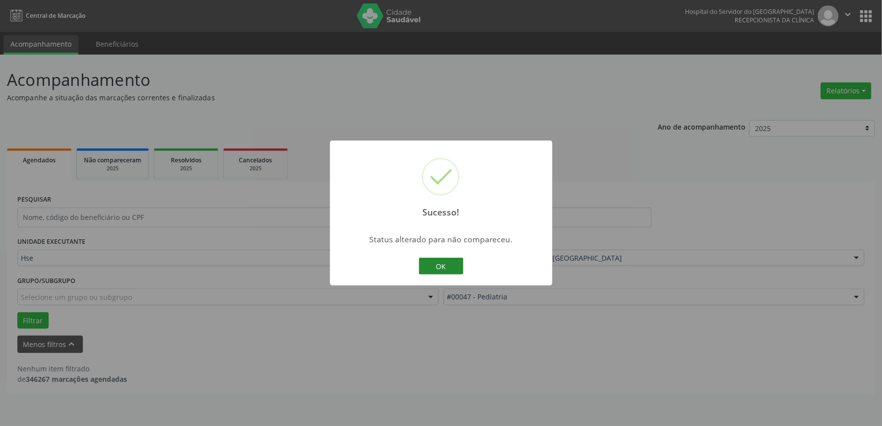
click at [438, 266] on button "OK" at bounding box center [441, 266] width 45 height 17
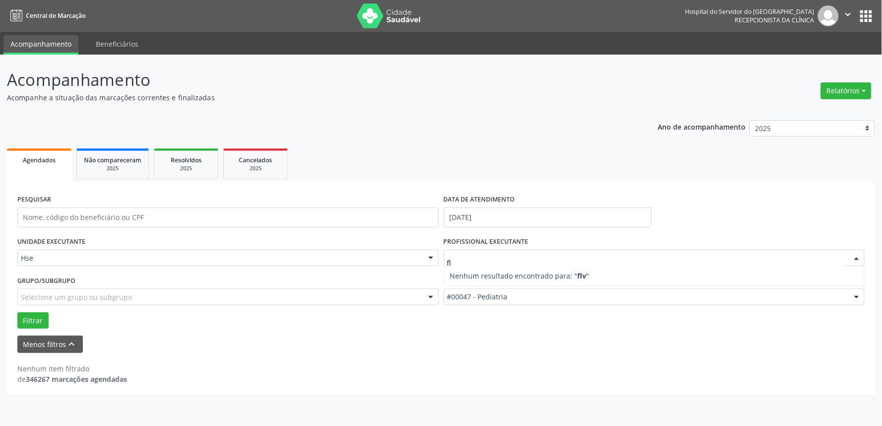
type input "f"
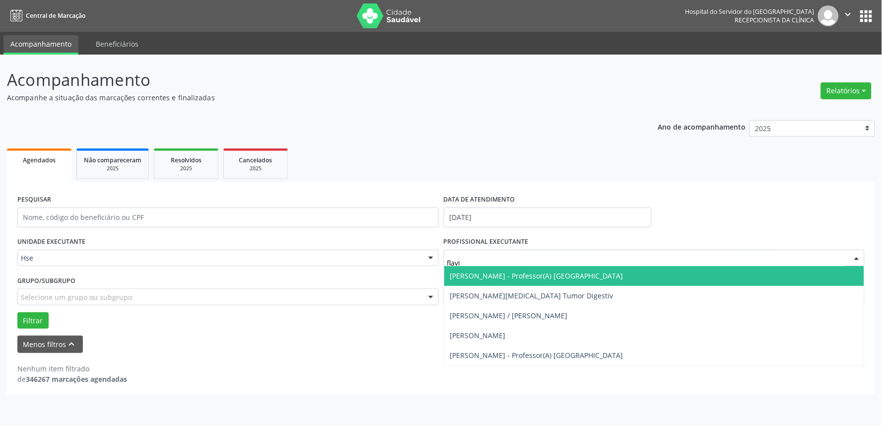
type input "[PERSON_NAME]"
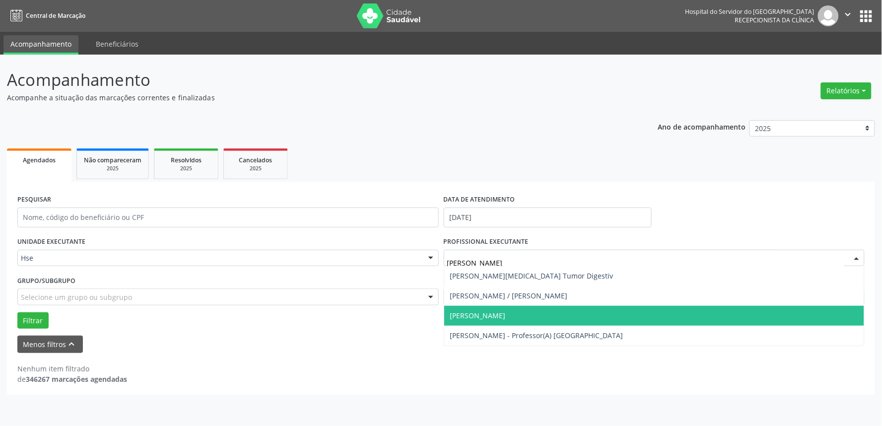
click at [506, 319] on span "[PERSON_NAME]" at bounding box center [478, 315] width 56 height 9
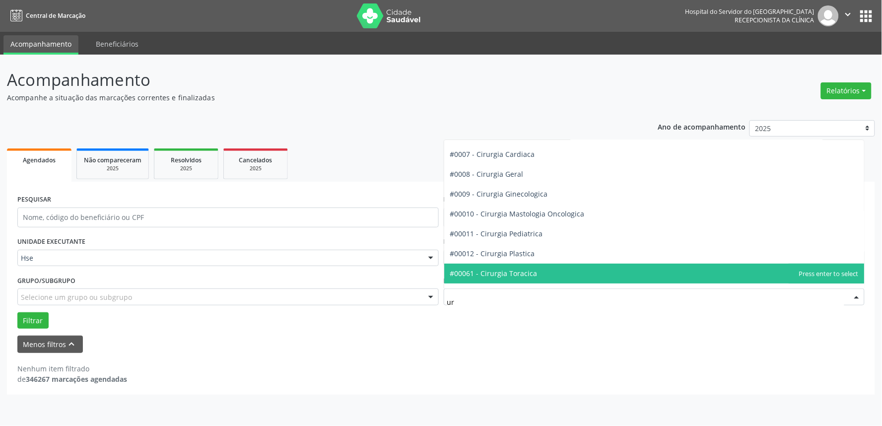
type input "uro"
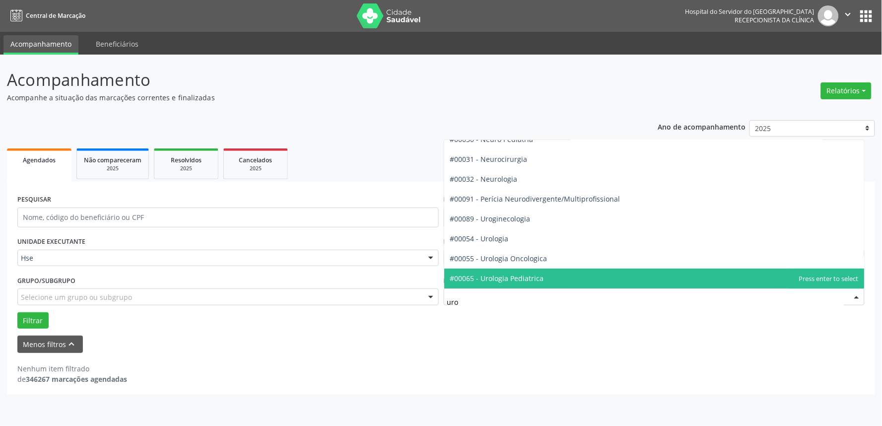
scroll to position [10, 0]
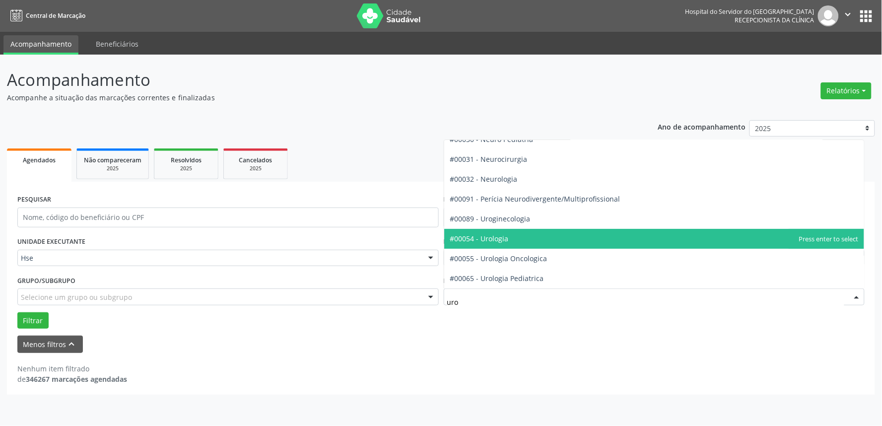
click at [502, 234] on span "#00054 - Urologia" at bounding box center [479, 238] width 59 height 9
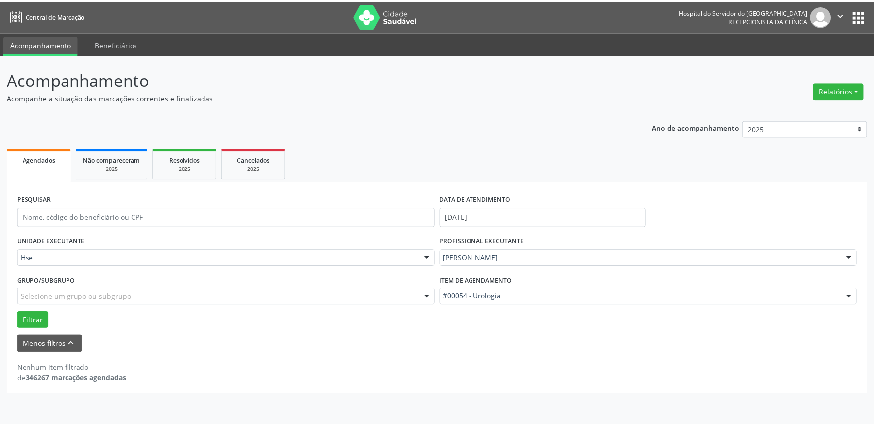
scroll to position [55, 0]
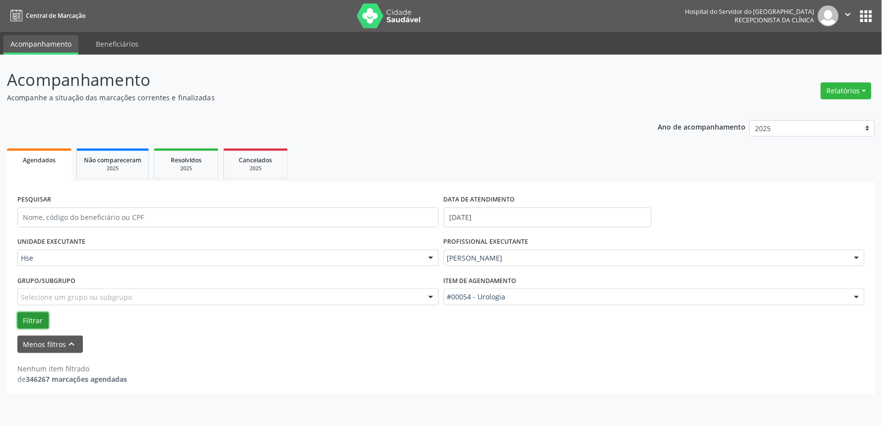
click at [26, 319] on button "Filtrar" at bounding box center [32, 320] width 31 height 17
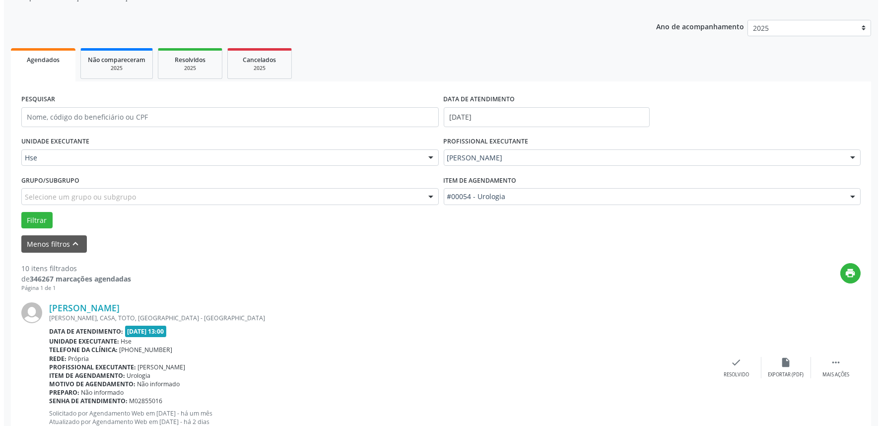
scroll to position [220, 0]
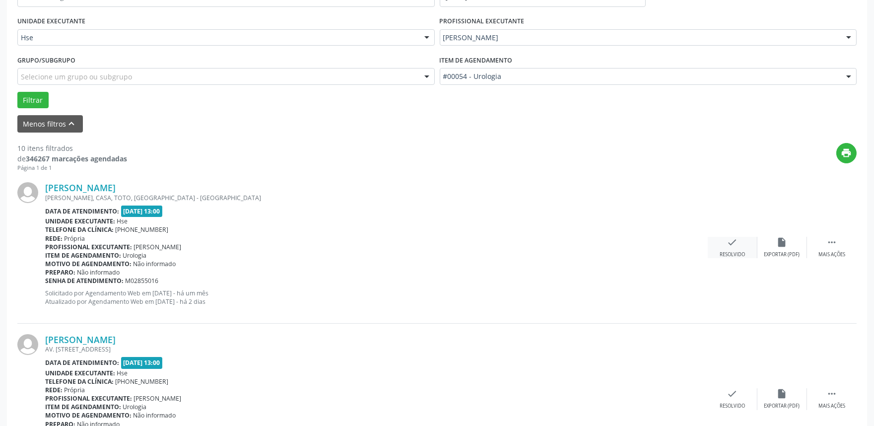
click at [735, 251] on div "Resolvido" at bounding box center [732, 254] width 25 height 7
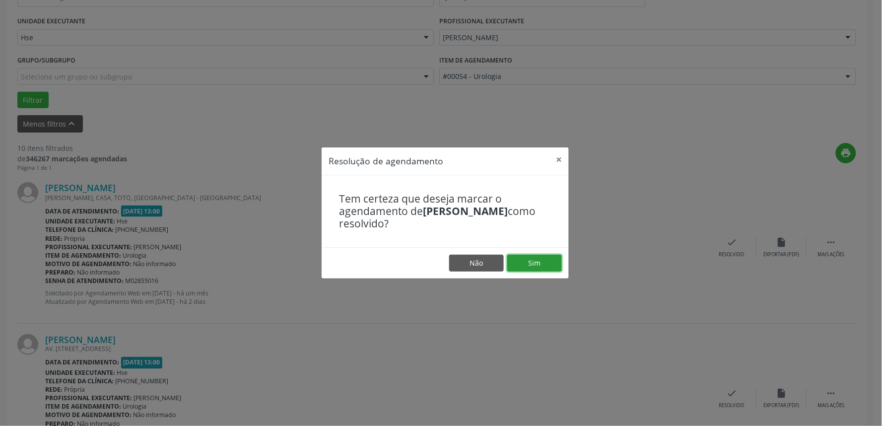
click at [543, 266] on button "Sim" at bounding box center [534, 263] width 55 height 17
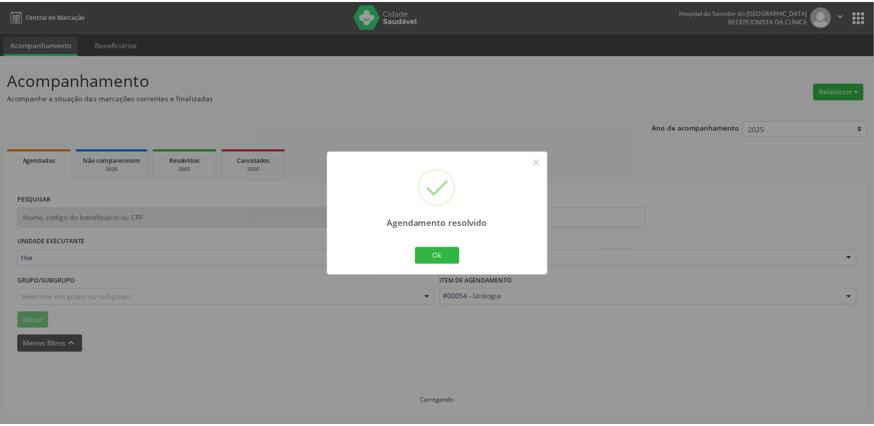
scroll to position [0, 0]
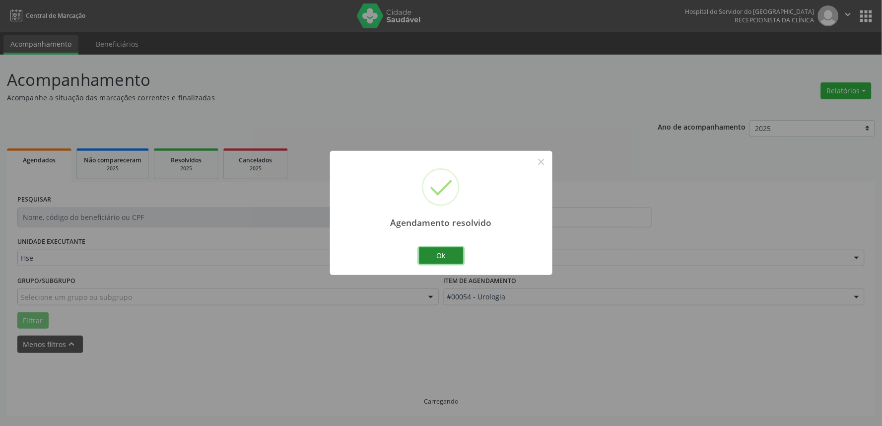
click at [437, 257] on button "Ok" at bounding box center [441, 255] width 45 height 17
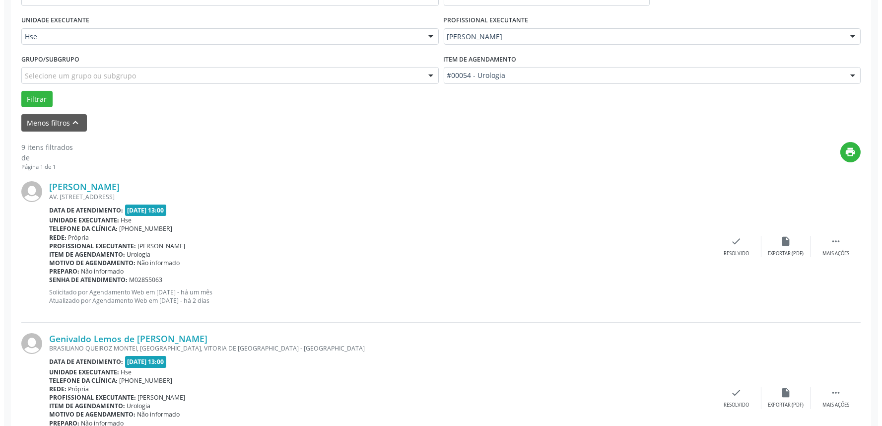
scroll to position [275, 0]
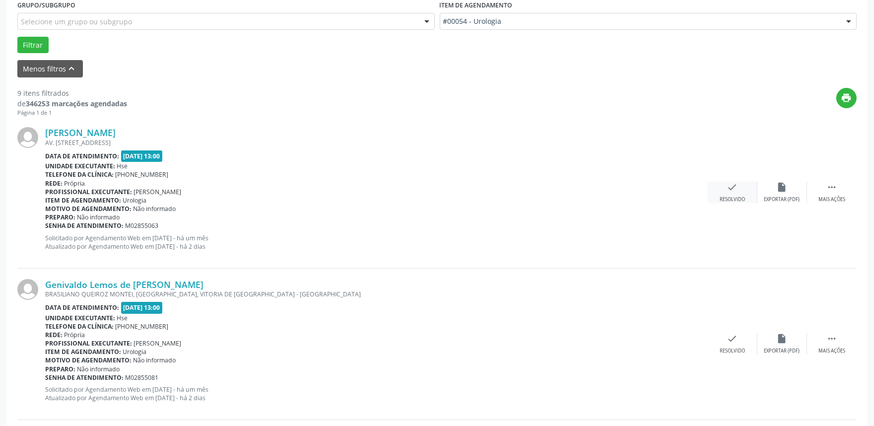
click at [729, 192] on div "check Resolvido" at bounding box center [733, 192] width 50 height 21
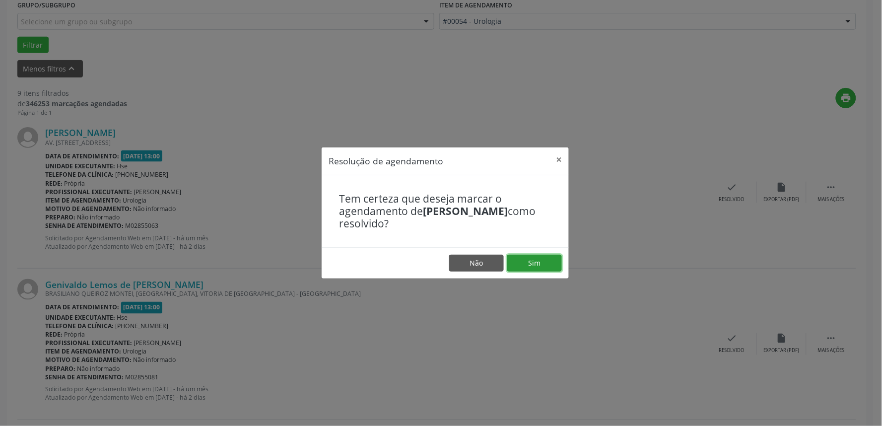
click at [533, 266] on button "Sim" at bounding box center [534, 263] width 55 height 17
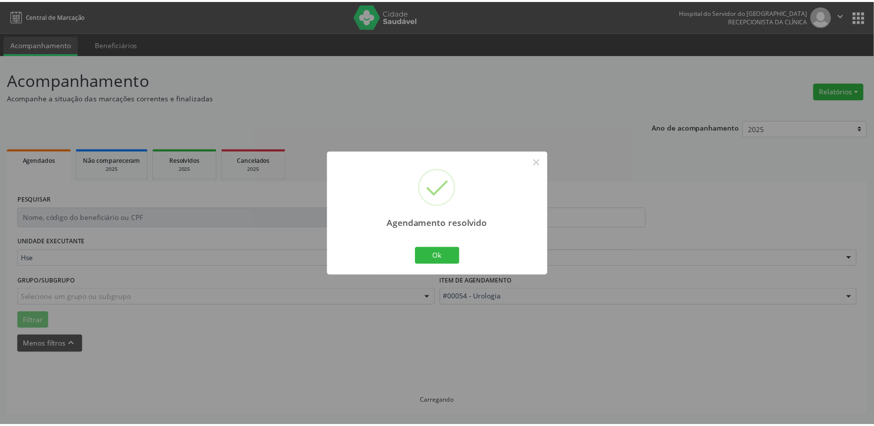
scroll to position [0, 0]
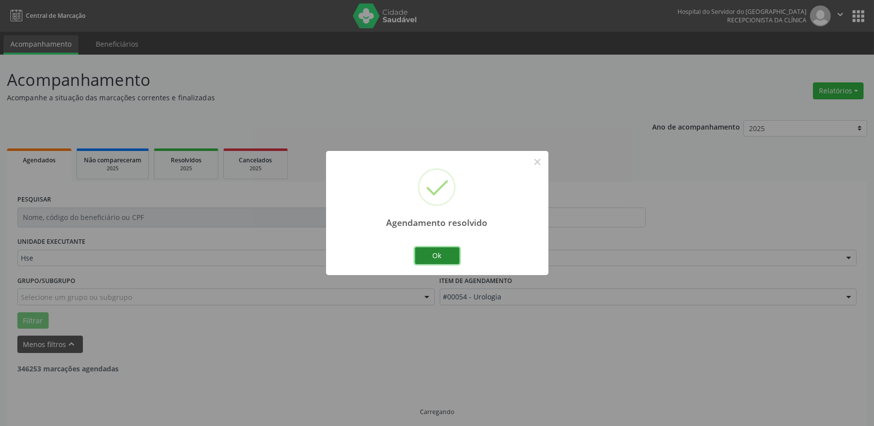
click at [444, 260] on button "Ok" at bounding box center [437, 255] width 45 height 17
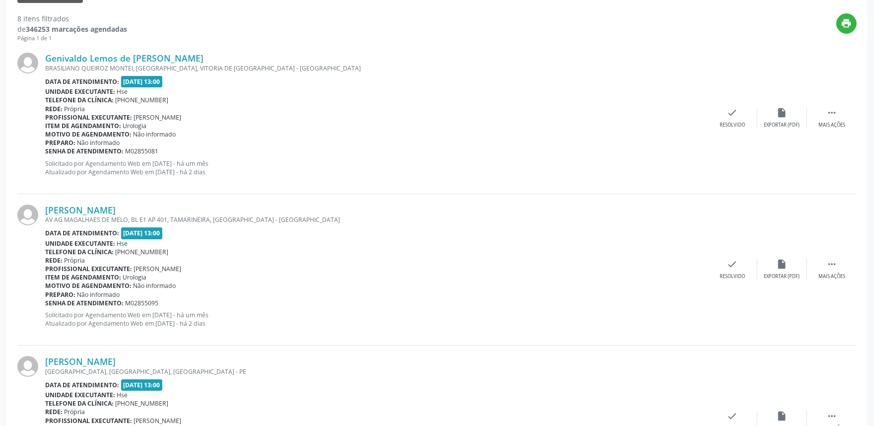
scroll to position [331, 0]
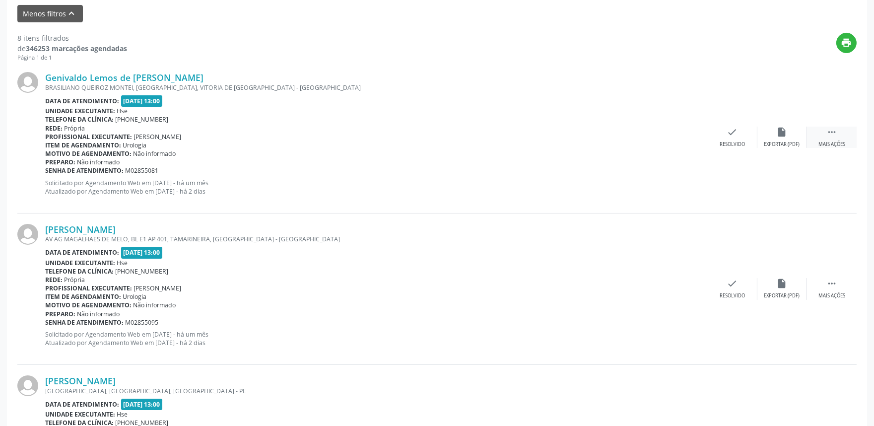
click at [820, 131] on div " Mais ações" at bounding box center [832, 137] width 50 height 21
click at [775, 141] on div "Não compareceu" at bounding box center [782, 144] width 42 height 7
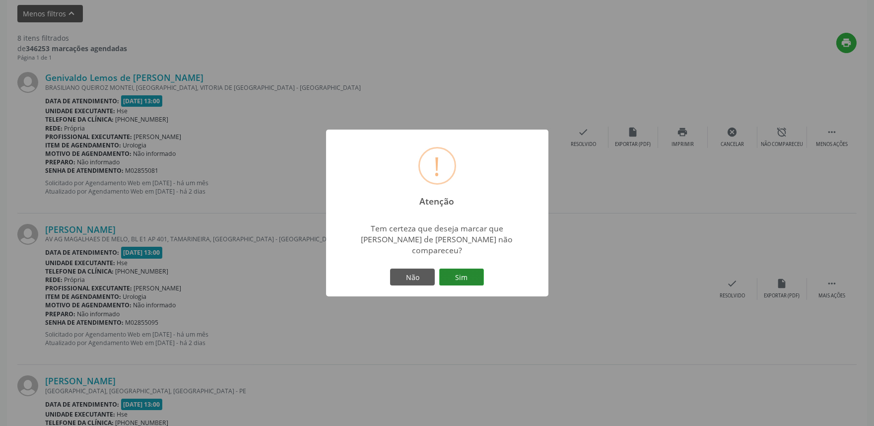
click at [467, 268] on button "Sim" at bounding box center [461, 276] width 45 height 17
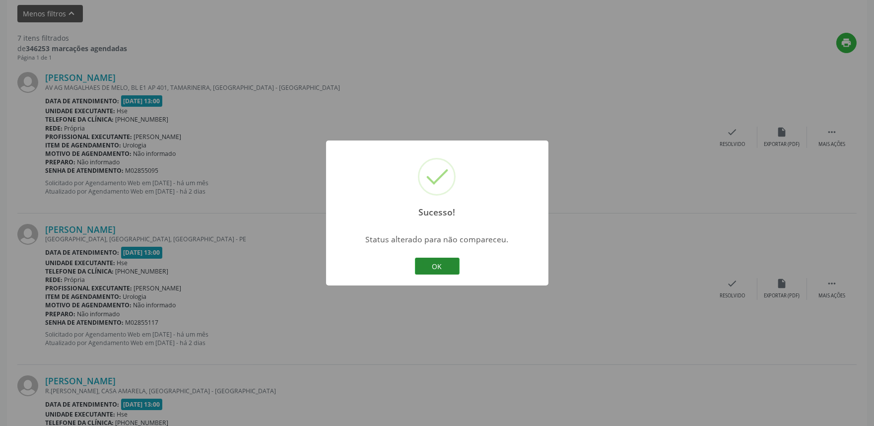
click at [435, 265] on button "OK" at bounding box center [437, 266] width 45 height 17
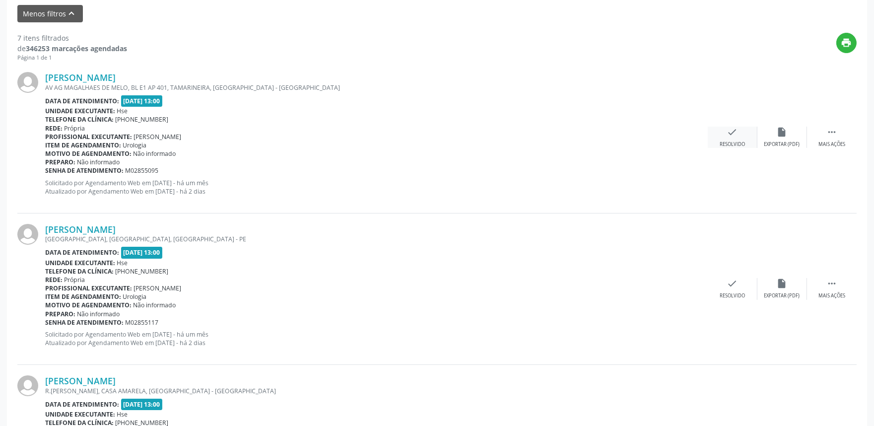
click at [735, 133] on icon "check" at bounding box center [732, 132] width 11 height 11
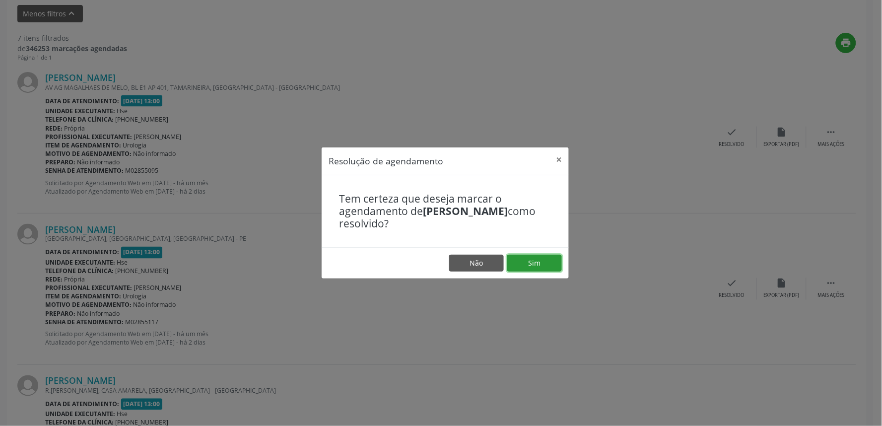
click at [532, 265] on button "Sim" at bounding box center [534, 263] width 55 height 17
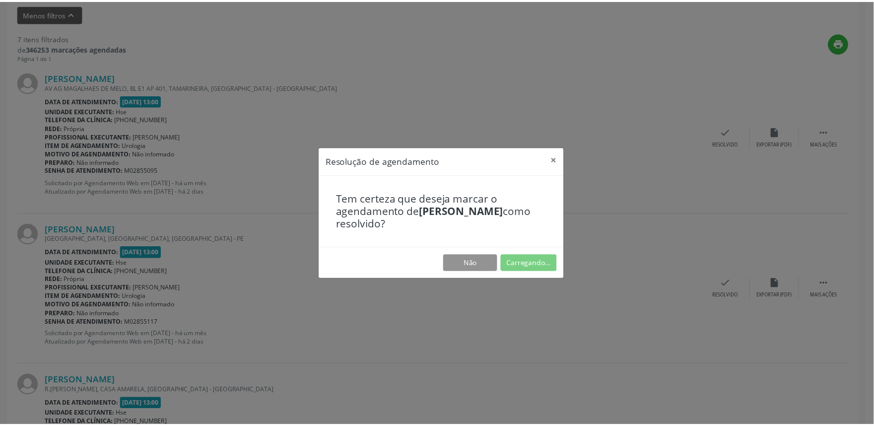
scroll to position [0, 0]
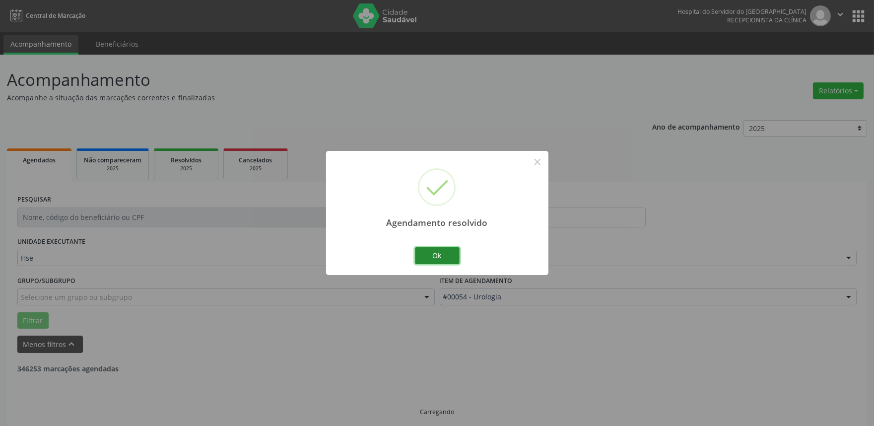
click at [423, 254] on button "Ok" at bounding box center [437, 255] width 45 height 17
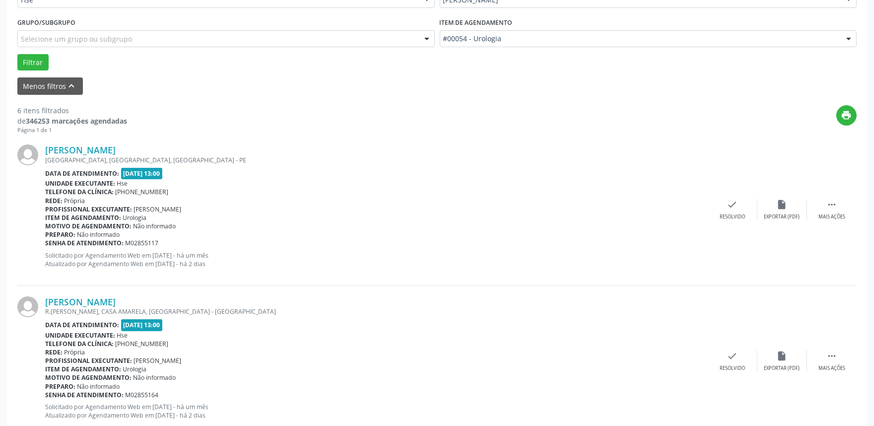
scroll to position [275, 0]
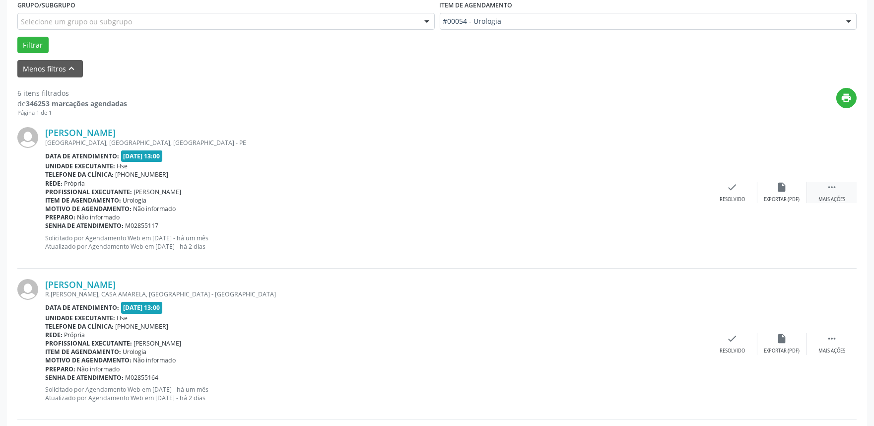
click at [830, 194] on div " Mais ações" at bounding box center [832, 192] width 50 height 21
click at [784, 196] on div "Não compareceu" at bounding box center [782, 199] width 42 height 7
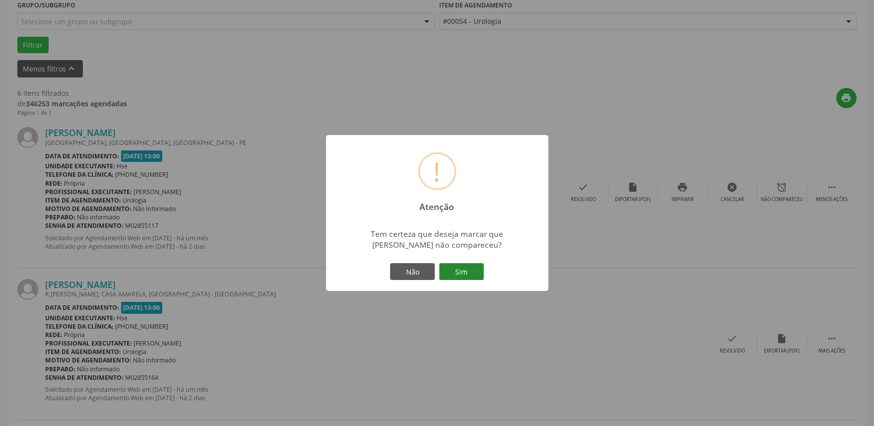
click at [470, 270] on button "Sim" at bounding box center [461, 271] width 45 height 17
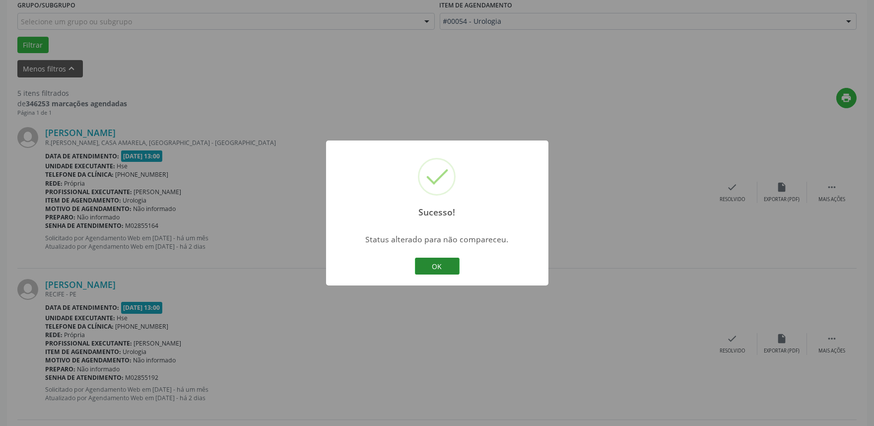
click at [432, 264] on button "OK" at bounding box center [437, 266] width 45 height 17
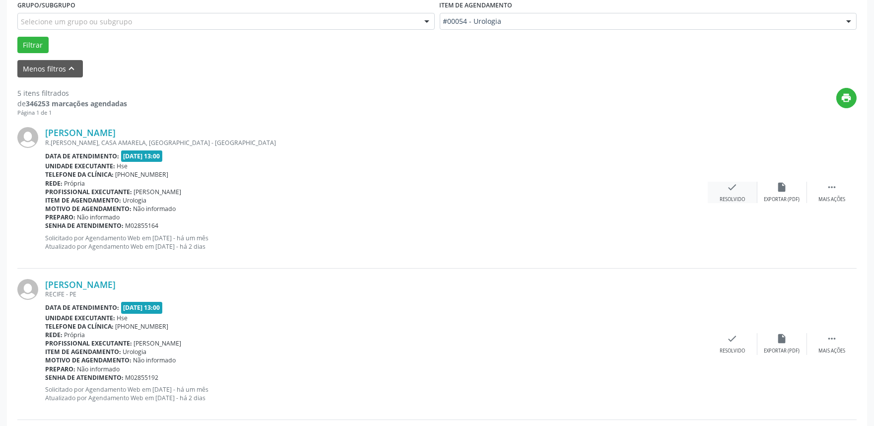
click at [731, 192] on div "check Resolvido" at bounding box center [733, 192] width 50 height 21
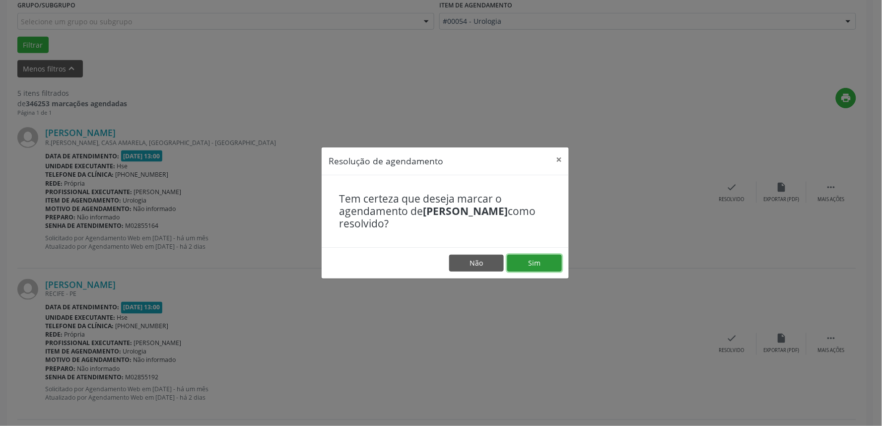
click at [535, 265] on button "Sim" at bounding box center [534, 263] width 55 height 17
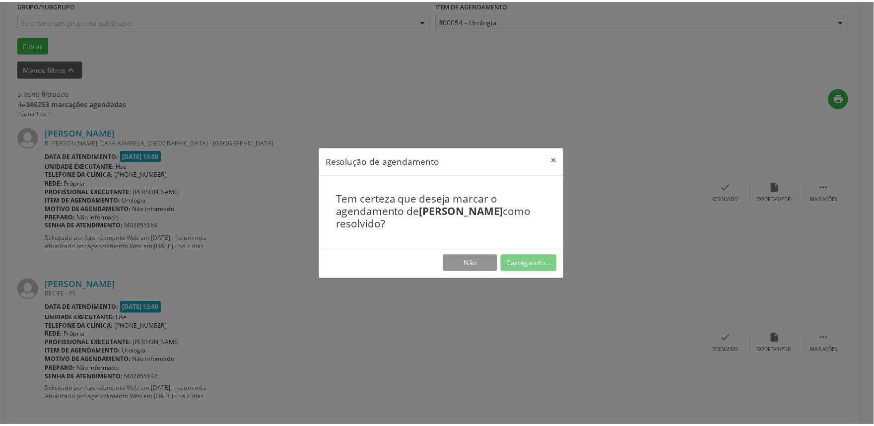
scroll to position [0, 0]
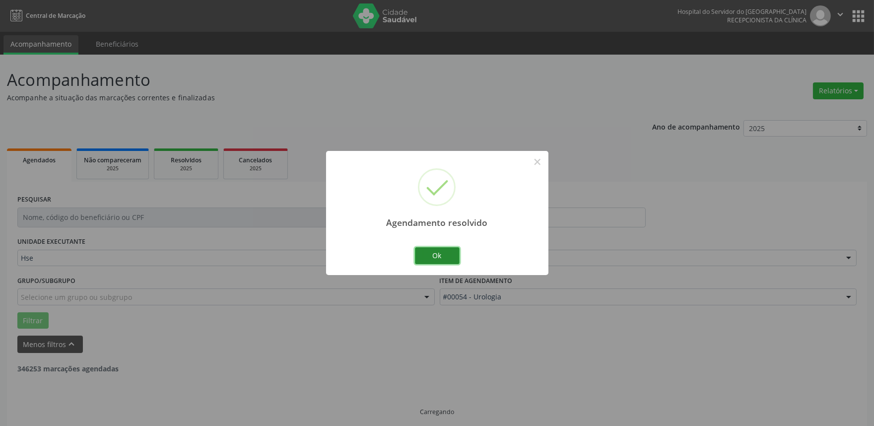
click at [437, 257] on button "Ok" at bounding box center [437, 255] width 45 height 17
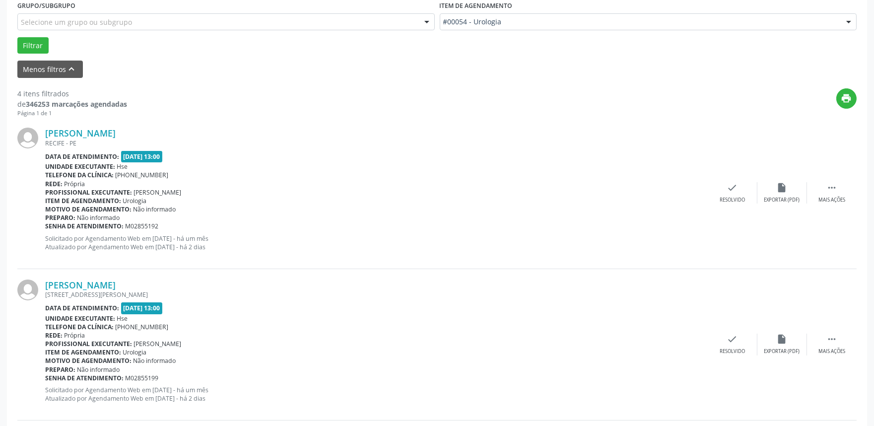
scroll to position [275, 0]
click at [821, 186] on div " Mais ações" at bounding box center [832, 192] width 50 height 21
click at [787, 192] on icon "alarm_off" at bounding box center [782, 187] width 11 height 11
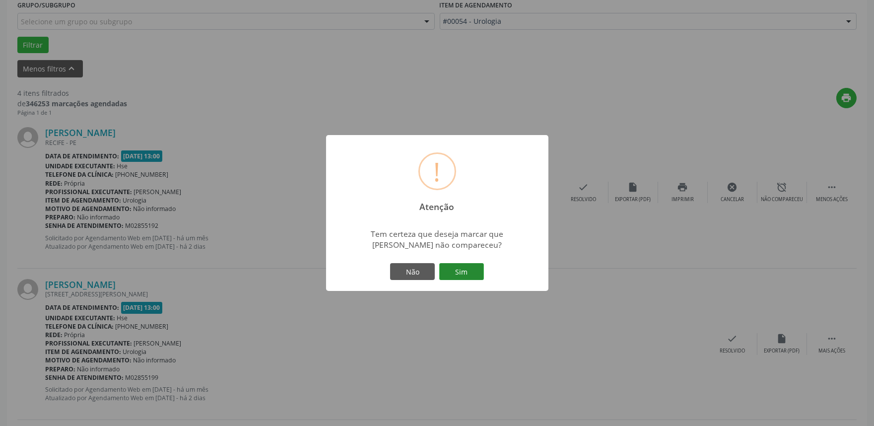
click at [453, 270] on button "Sim" at bounding box center [461, 271] width 45 height 17
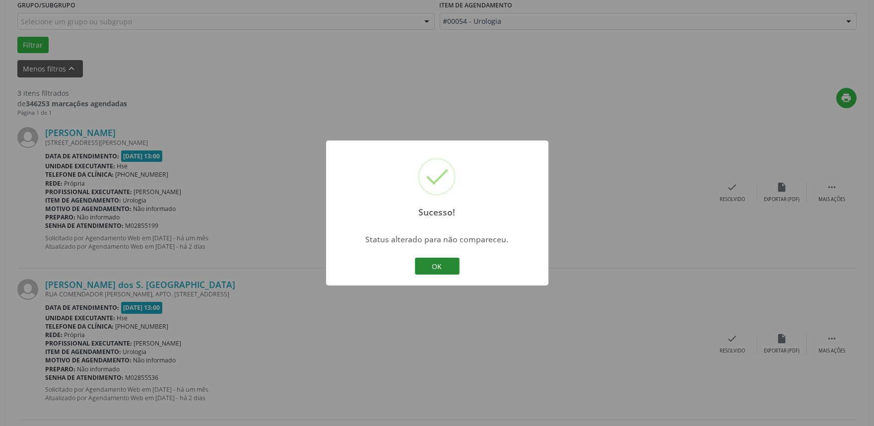
click at [432, 267] on button "OK" at bounding box center [437, 266] width 45 height 17
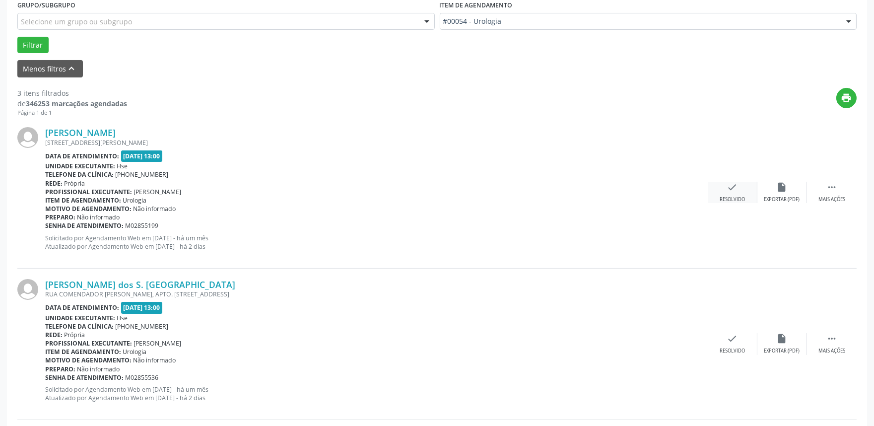
click at [730, 196] on div "Resolvido" at bounding box center [732, 199] width 25 height 7
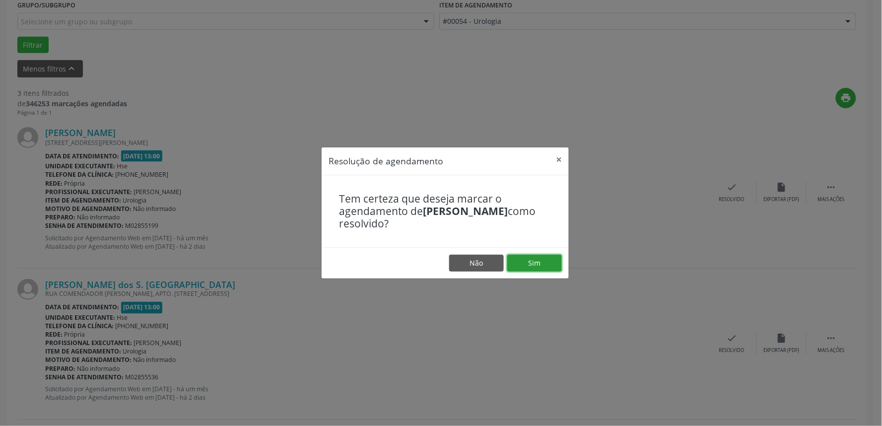
click at [547, 265] on button "Sim" at bounding box center [534, 263] width 55 height 17
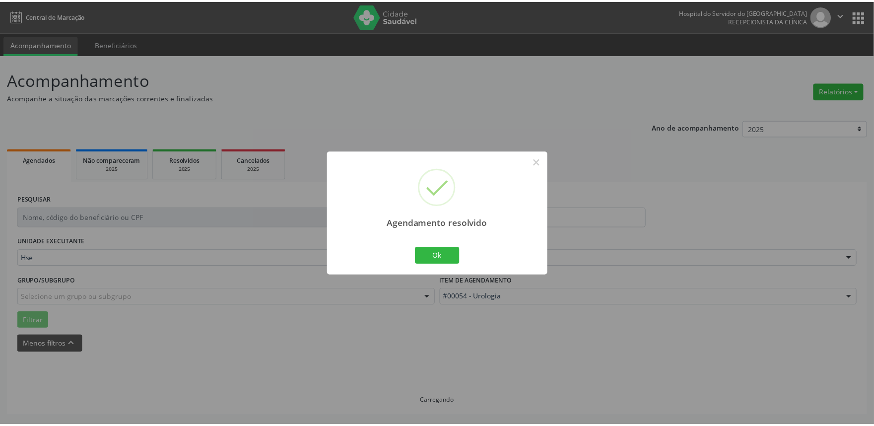
scroll to position [0, 0]
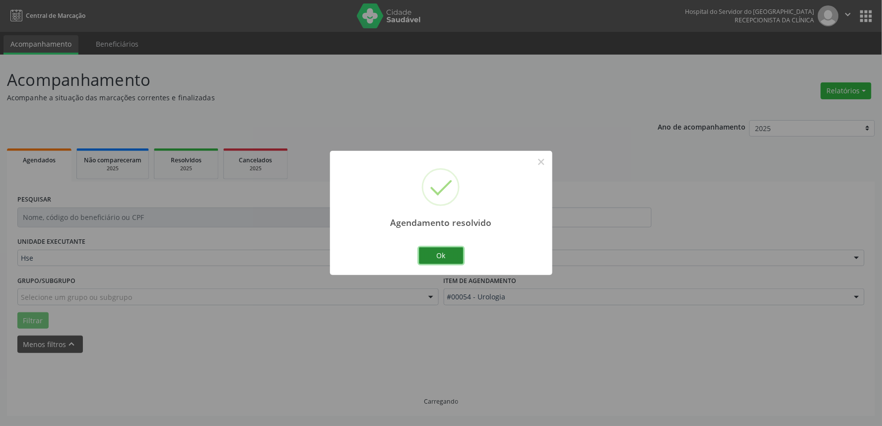
click at [452, 254] on button "Ok" at bounding box center [441, 255] width 45 height 17
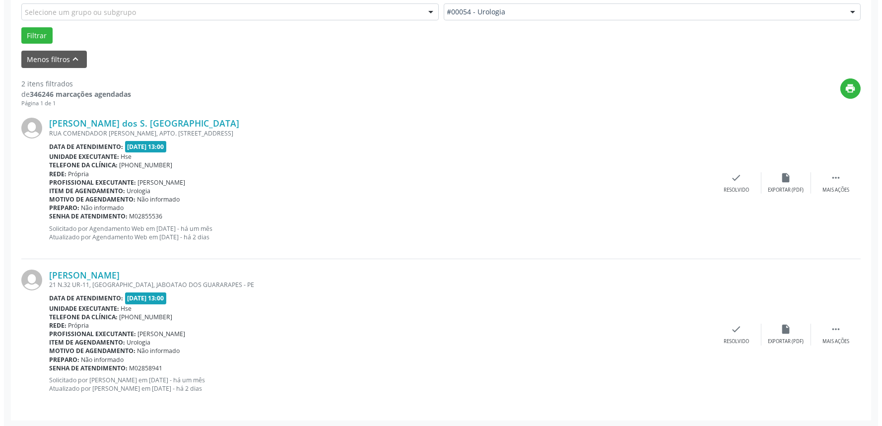
scroll to position [285, 0]
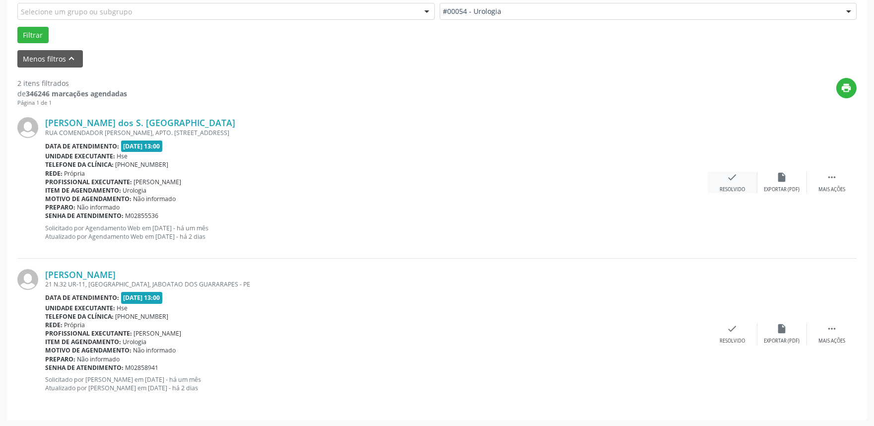
click at [728, 184] on div "check Resolvido" at bounding box center [733, 182] width 50 height 21
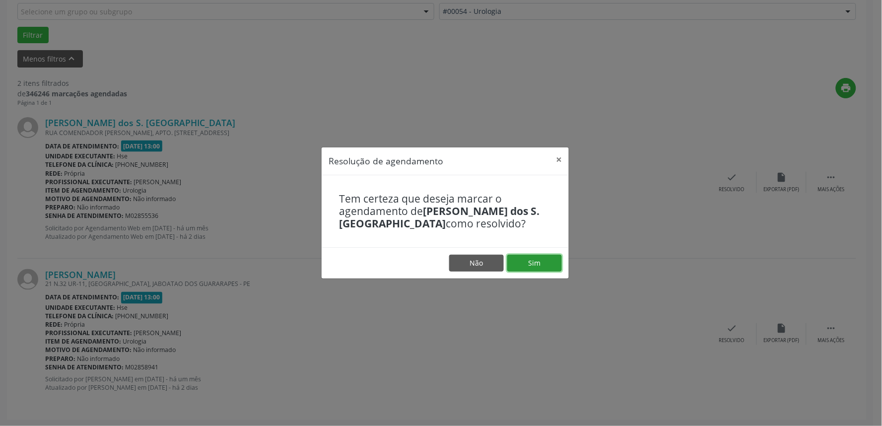
click at [537, 261] on button "Sim" at bounding box center [534, 263] width 55 height 17
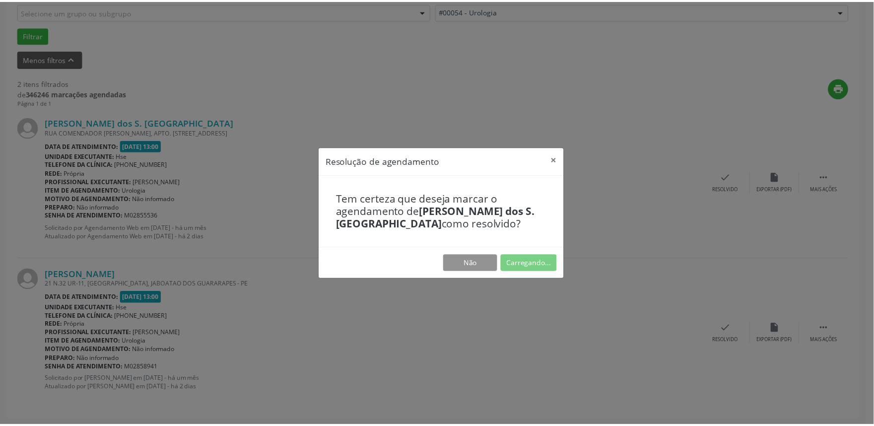
scroll to position [0, 0]
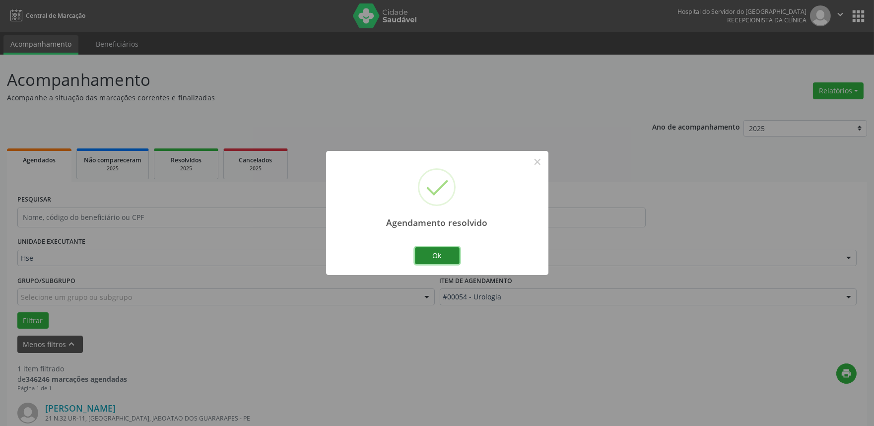
click at [438, 257] on button "Ok" at bounding box center [437, 255] width 45 height 17
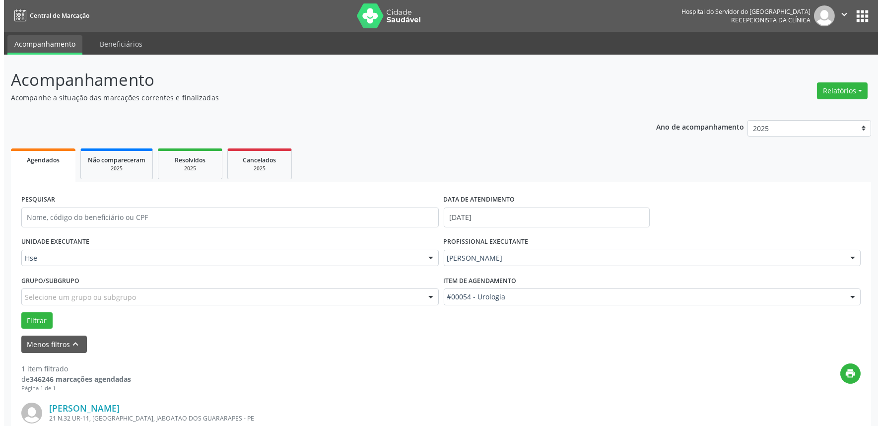
scroll to position [134, 0]
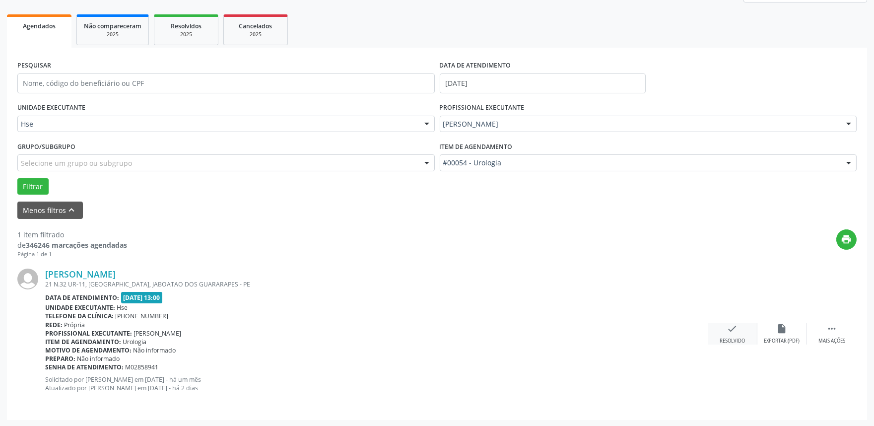
click at [728, 336] on div "check Resolvido" at bounding box center [733, 333] width 50 height 21
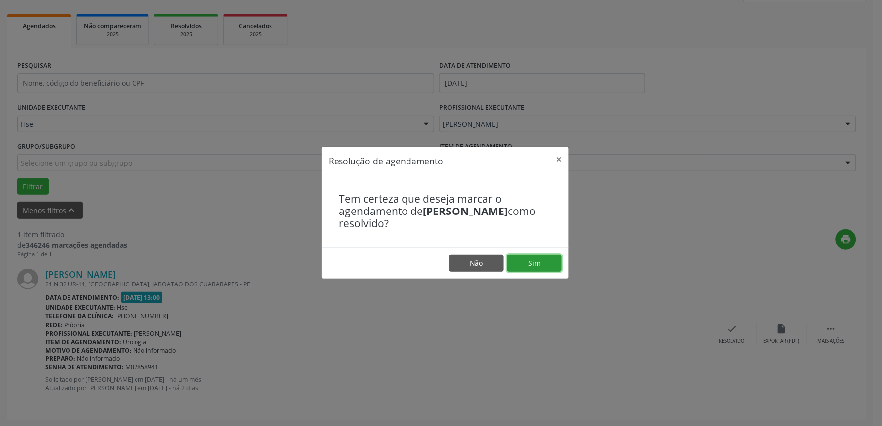
click at [535, 266] on button "Sim" at bounding box center [534, 263] width 55 height 17
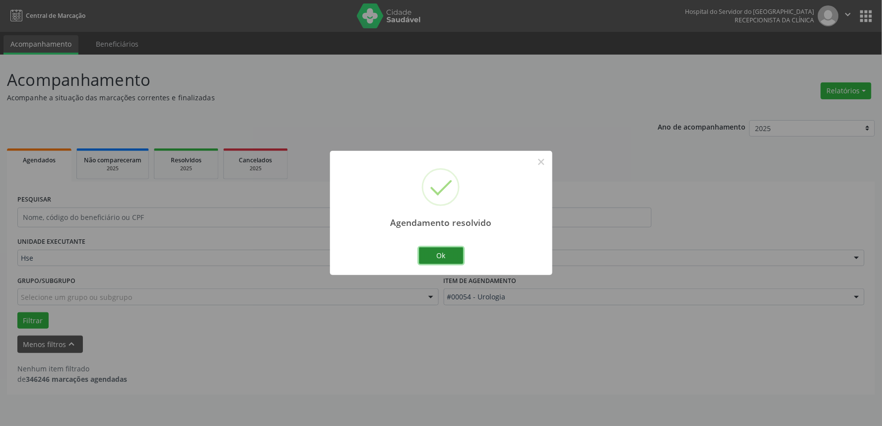
click at [435, 251] on button "Ok" at bounding box center [441, 255] width 45 height 17
